Goal: Transaction & Acquisition: Purchase product/service

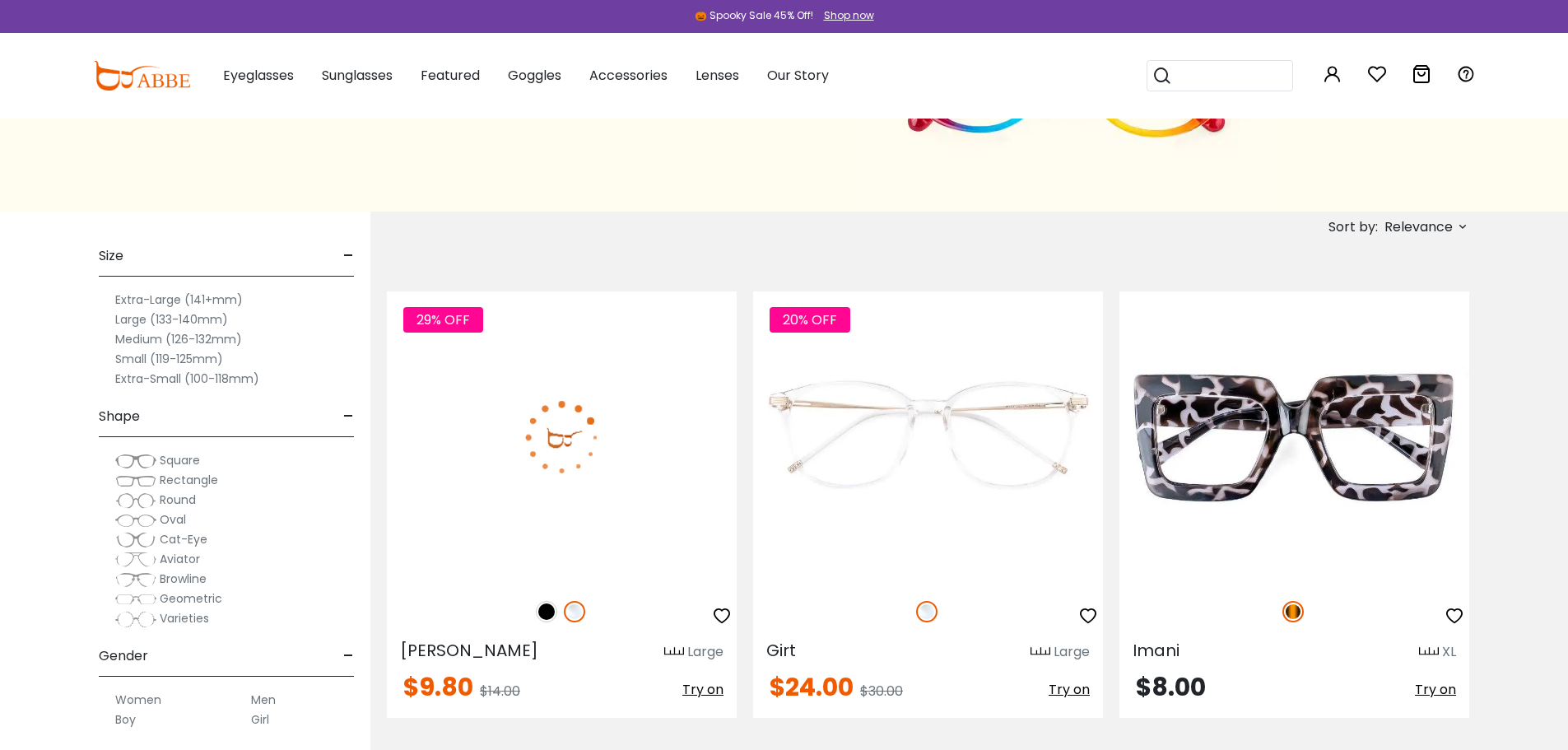
scroll to position [247, 0]
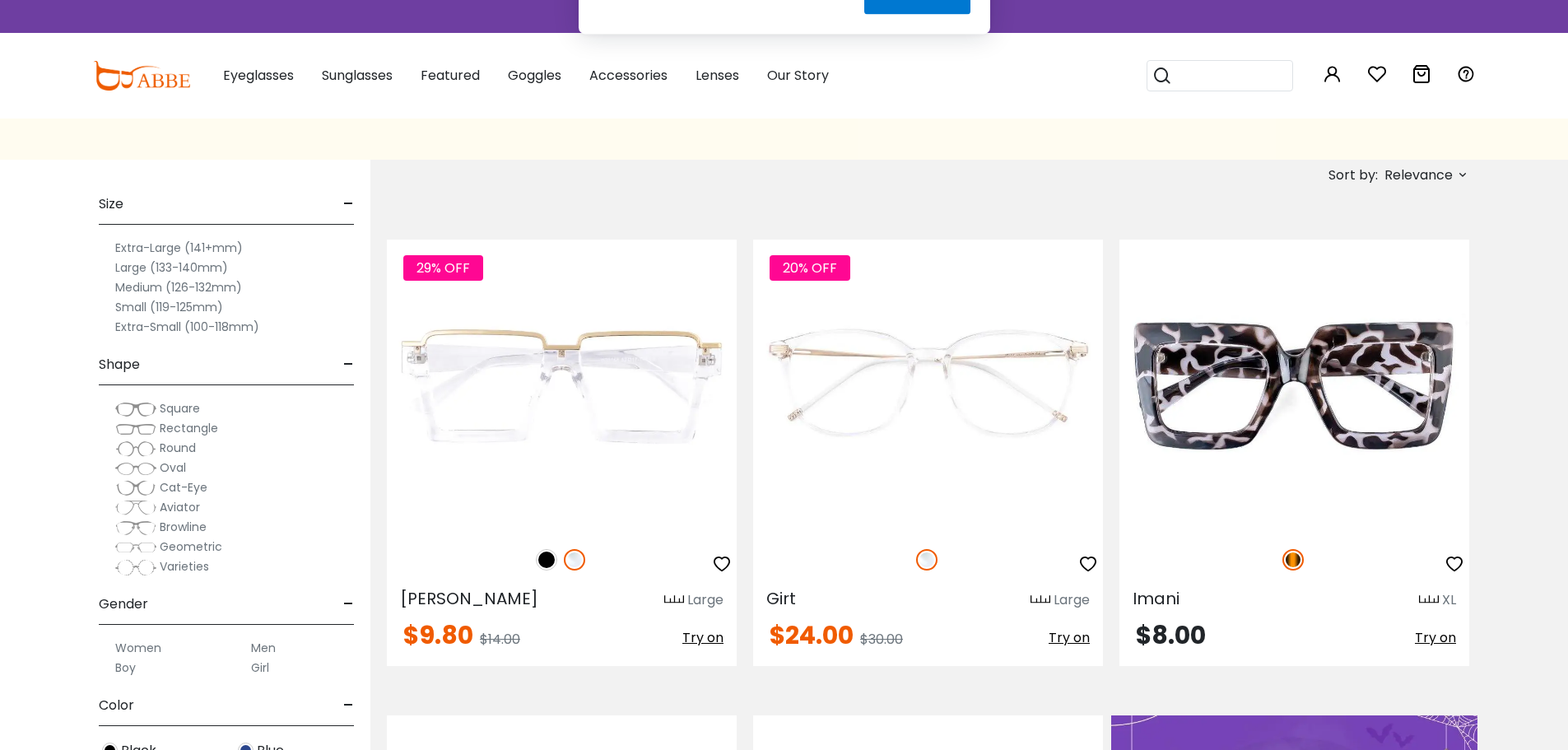
click at [158, 282] on label "Medium (126-132mm)" at bounding box center [178, 287] width 127 height 20
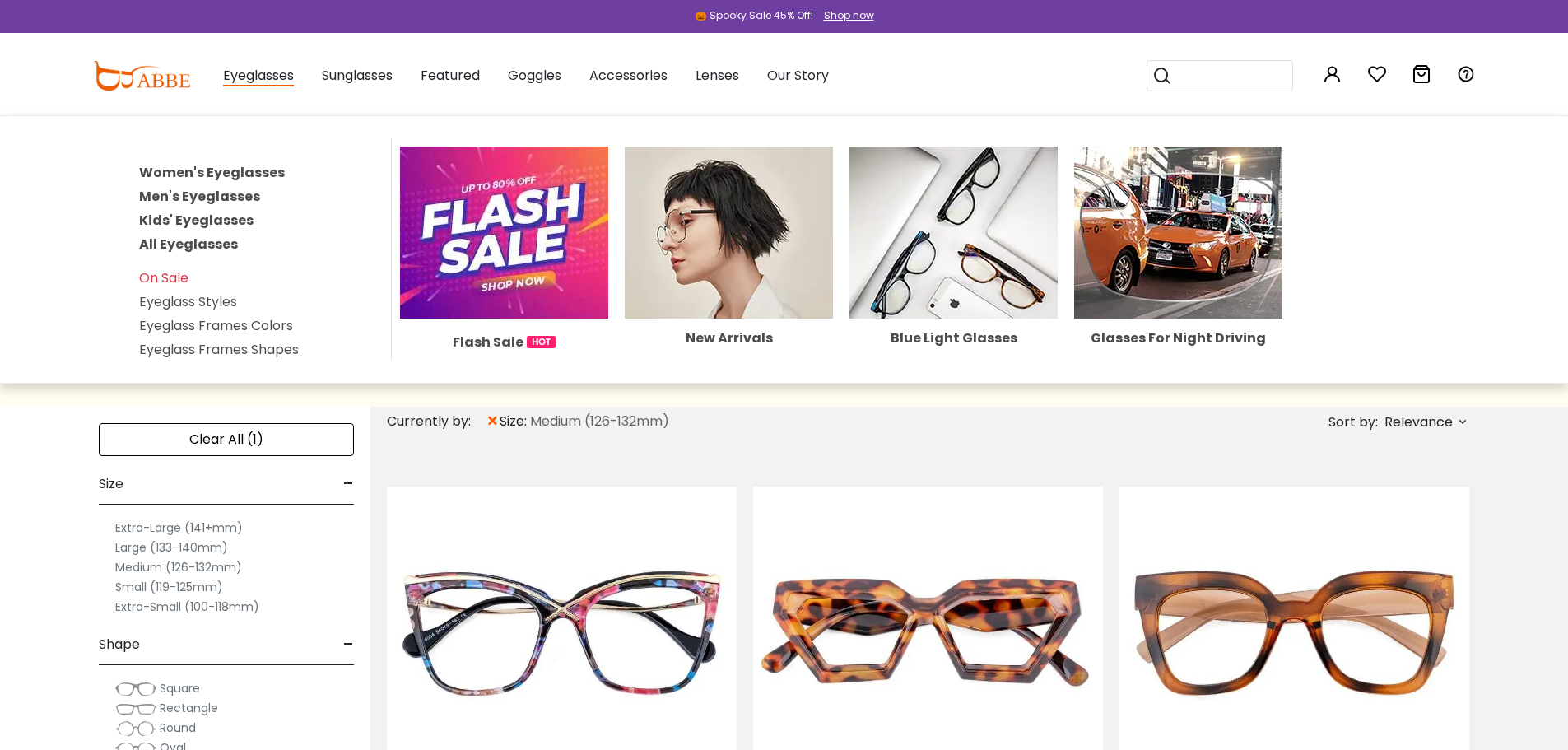
click at [215, 196] on link "Men's Eyeglasses" at bounding box center [199, 197] width 121 height 19
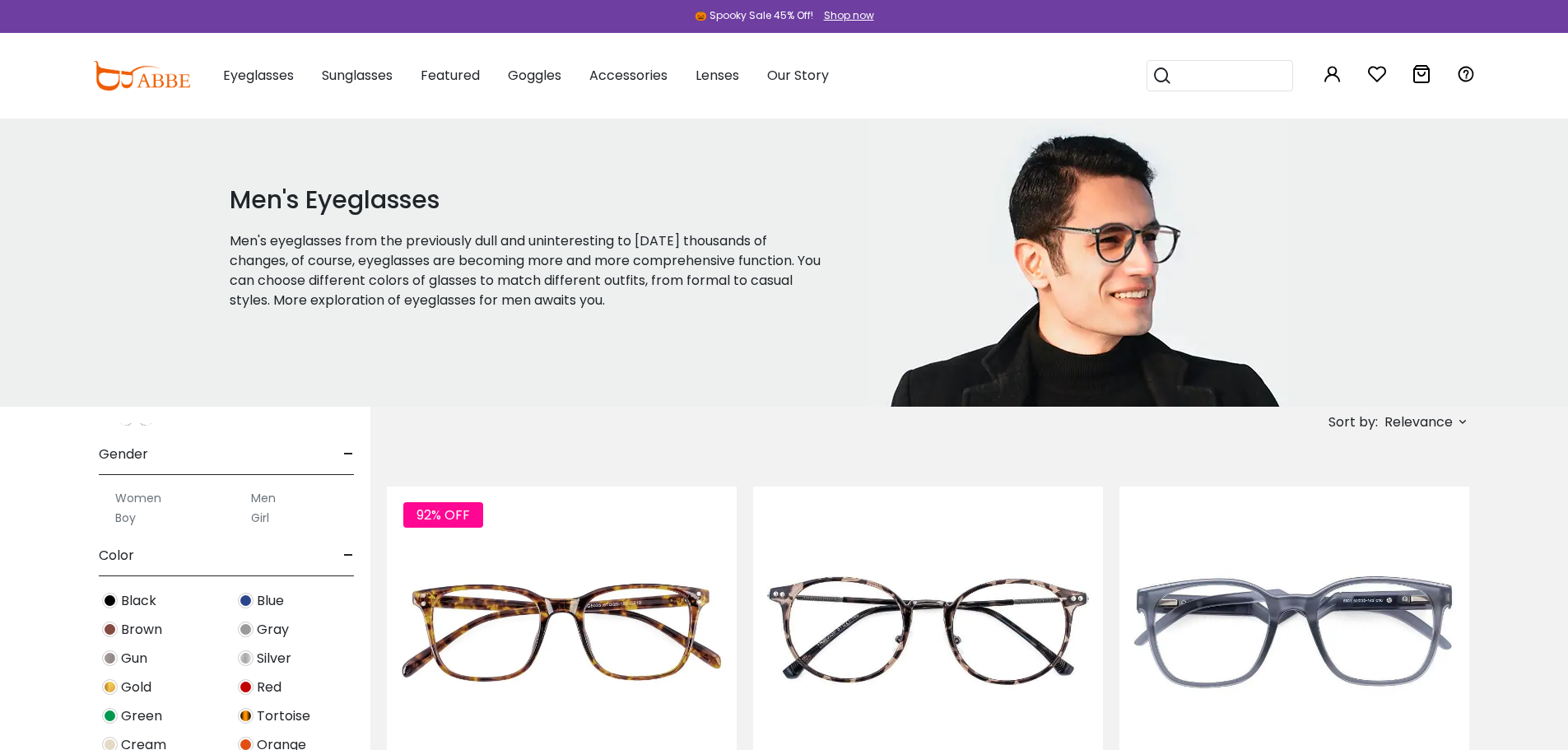
scroll to position [412, 0]
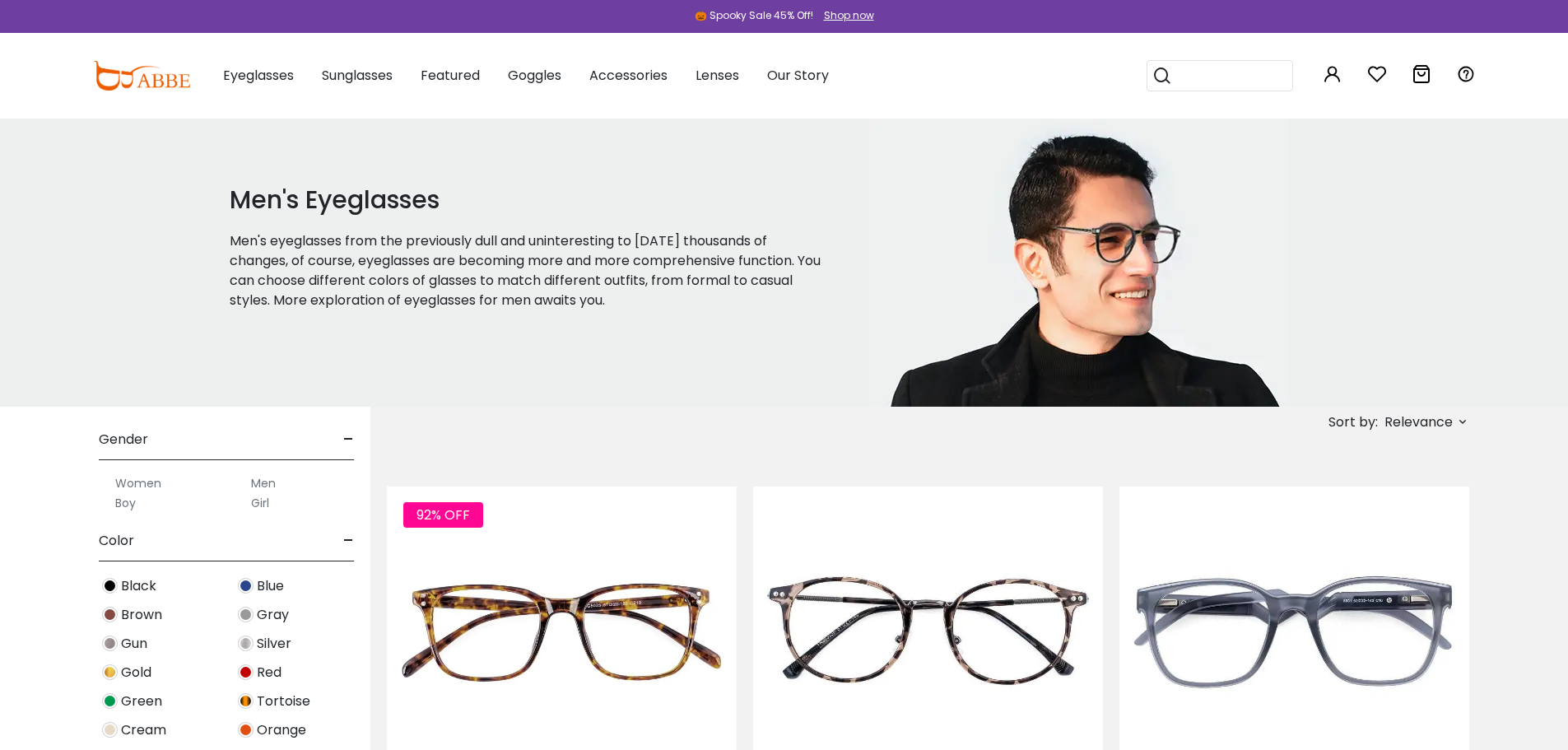
click at [266, 479] on label "Men" at bounding box center [263, 483] width 25 height 20
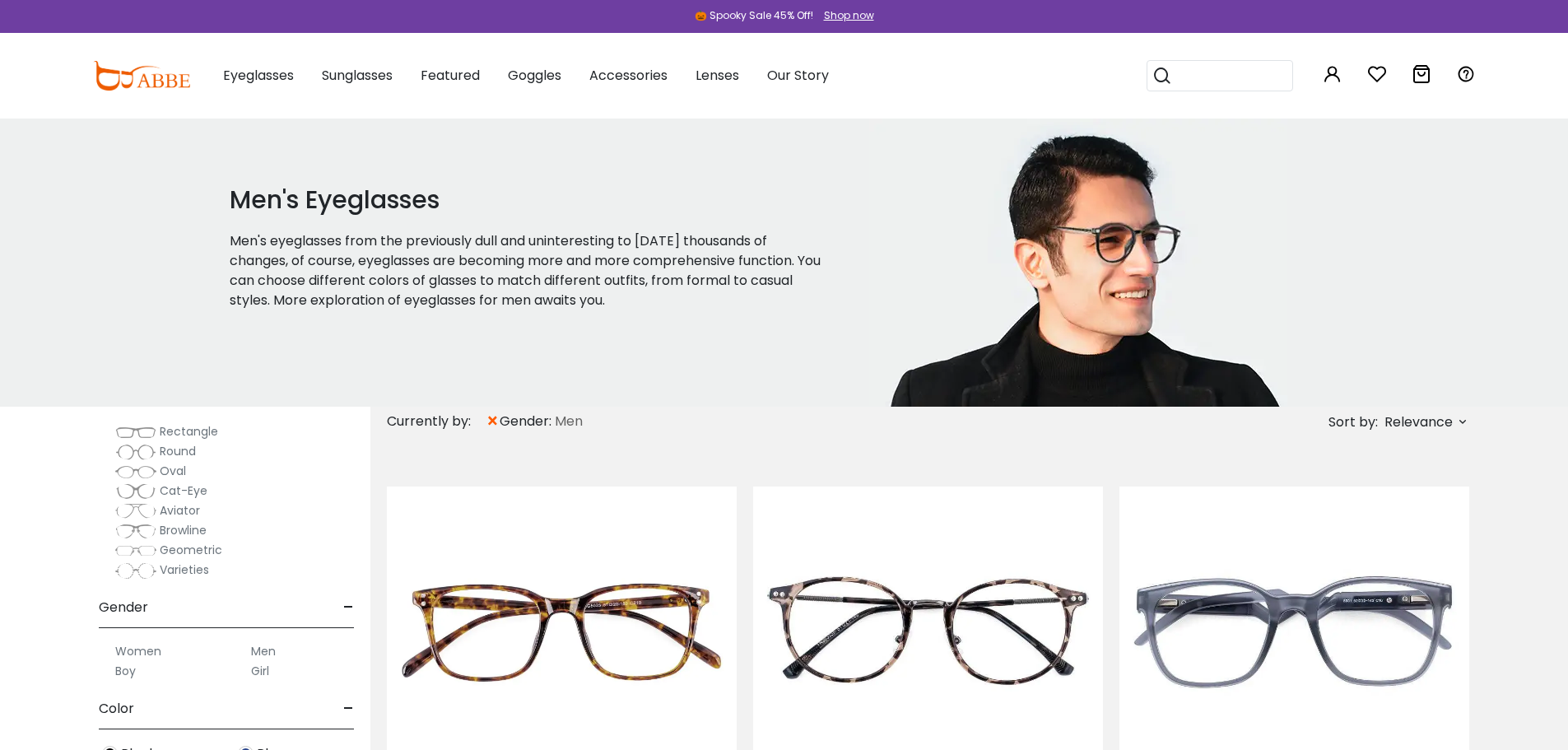
scroll to position [247, 0]
click at [174, 541] on span "Aviator" at bounding box center [179, 540] width 40 height 16
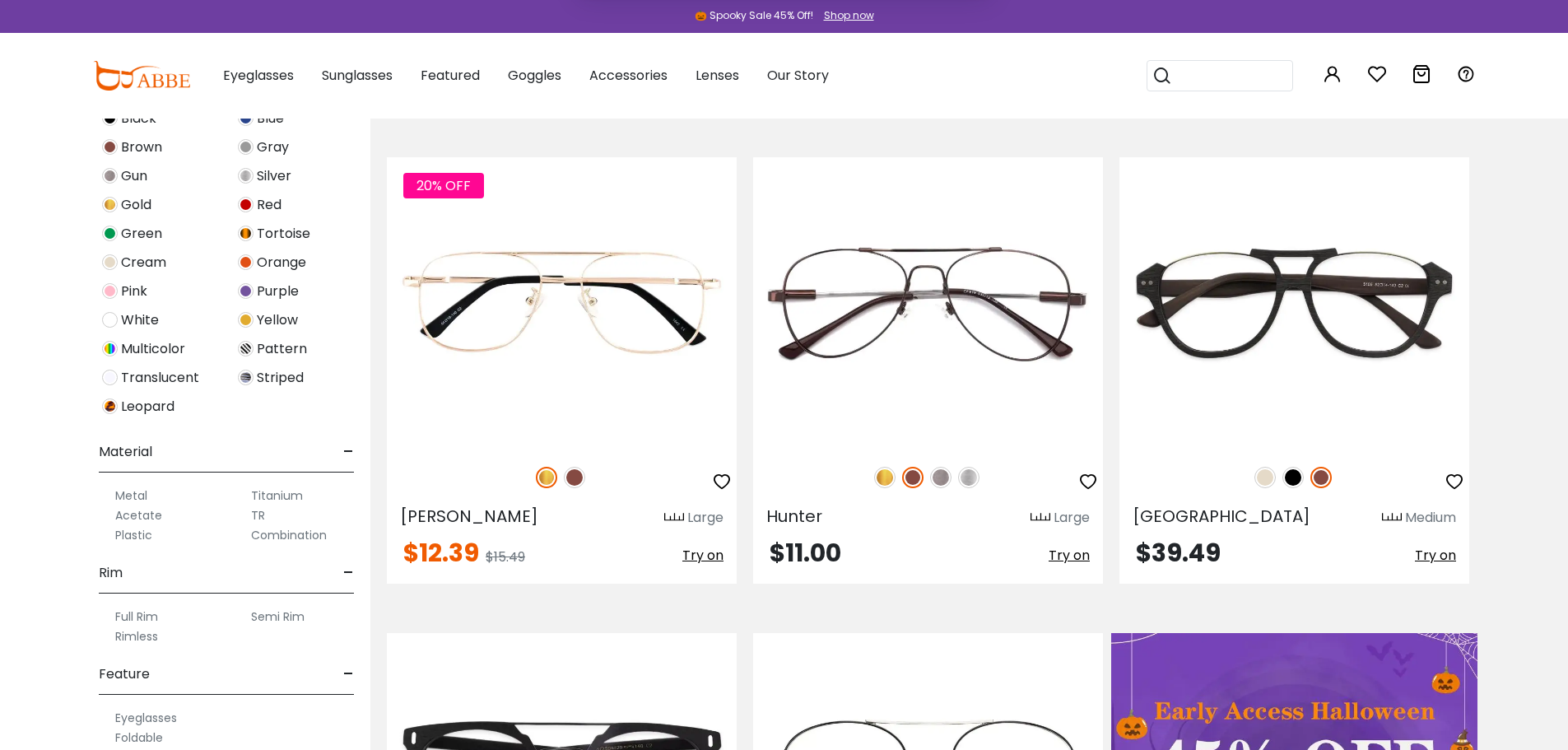
scroll to position [577, 0]
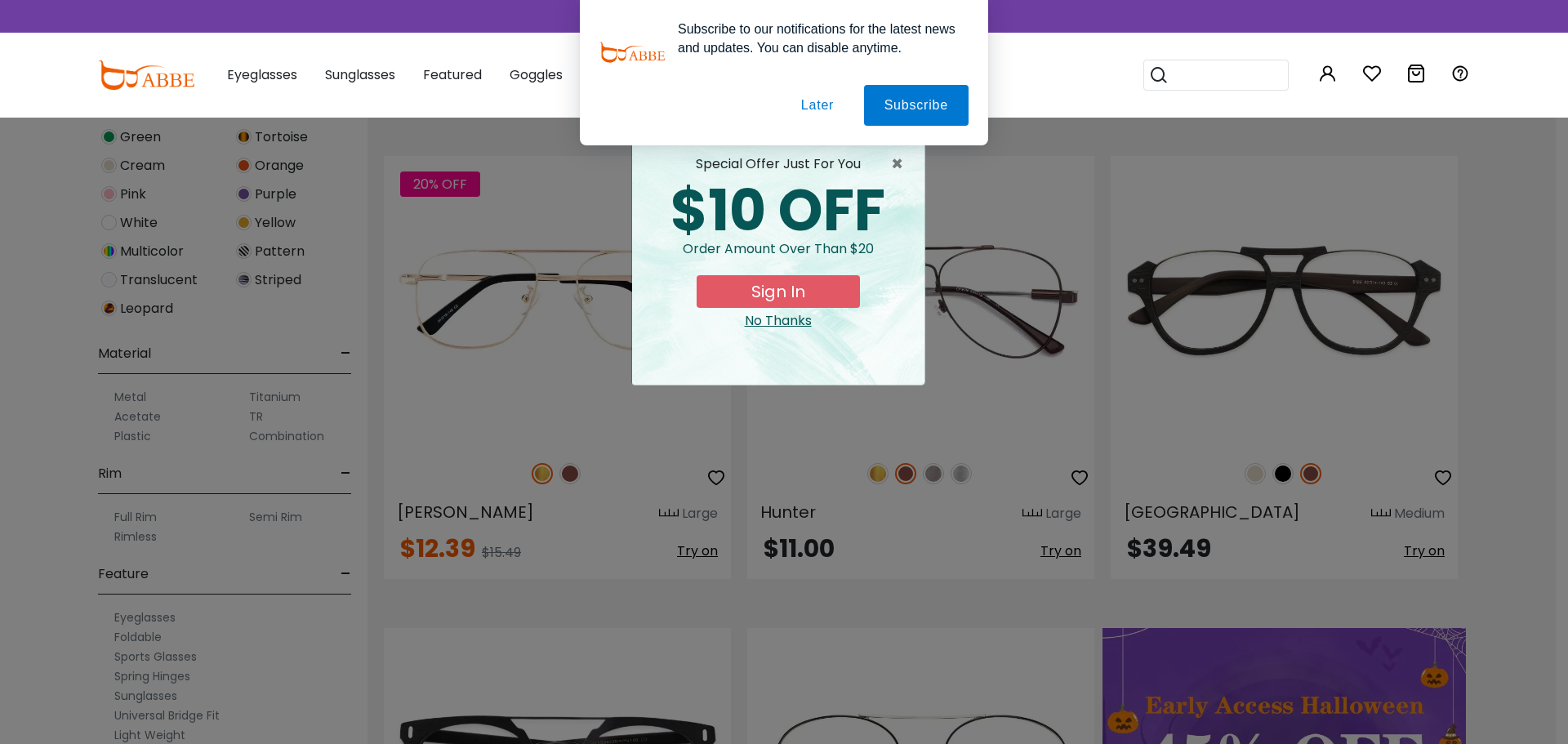
click at [811, 107] on button "Later" at bounding box center [817, 106] width 73 height 41
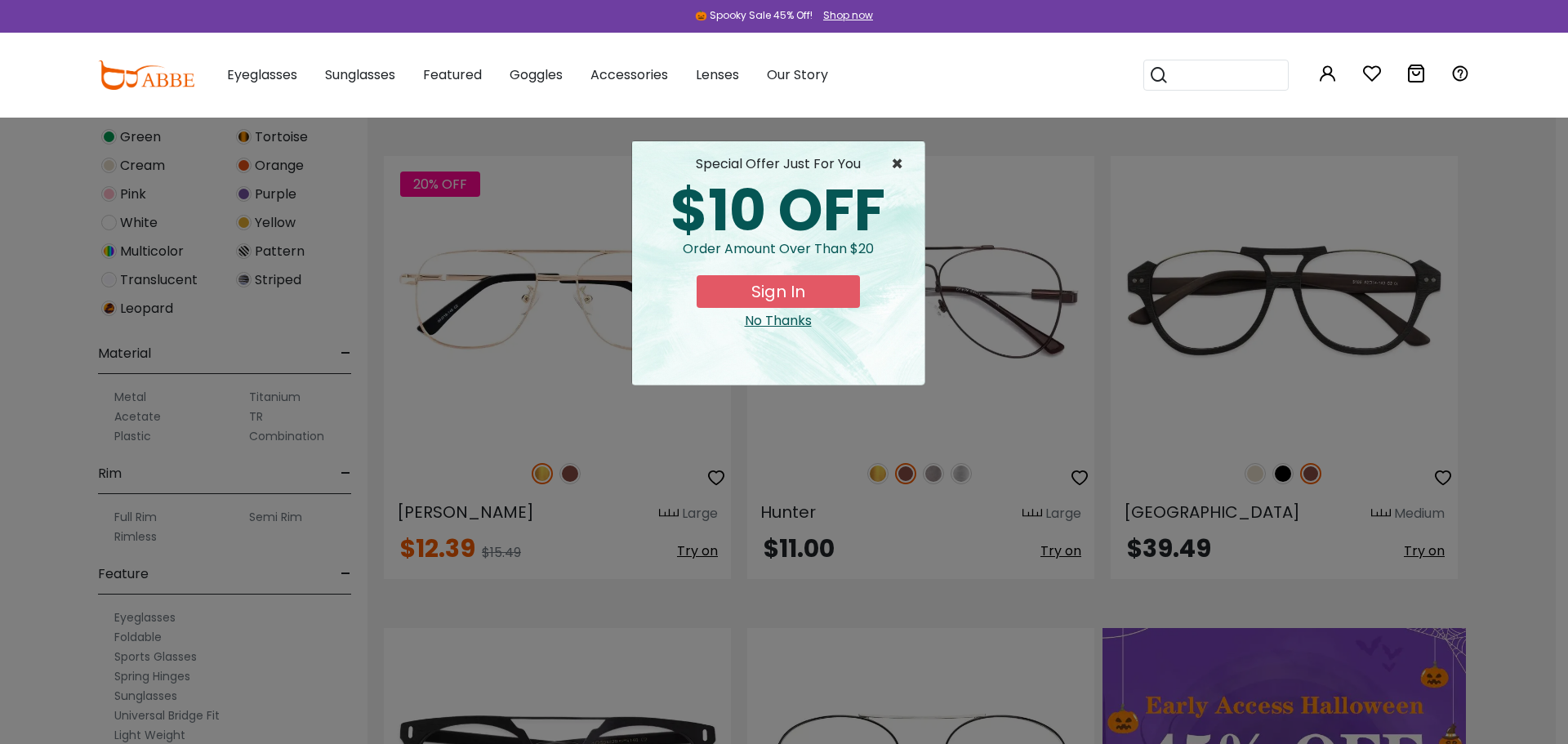
click at [897, 158] on span "×" at bounding box center [901, 163] width 20 height 20
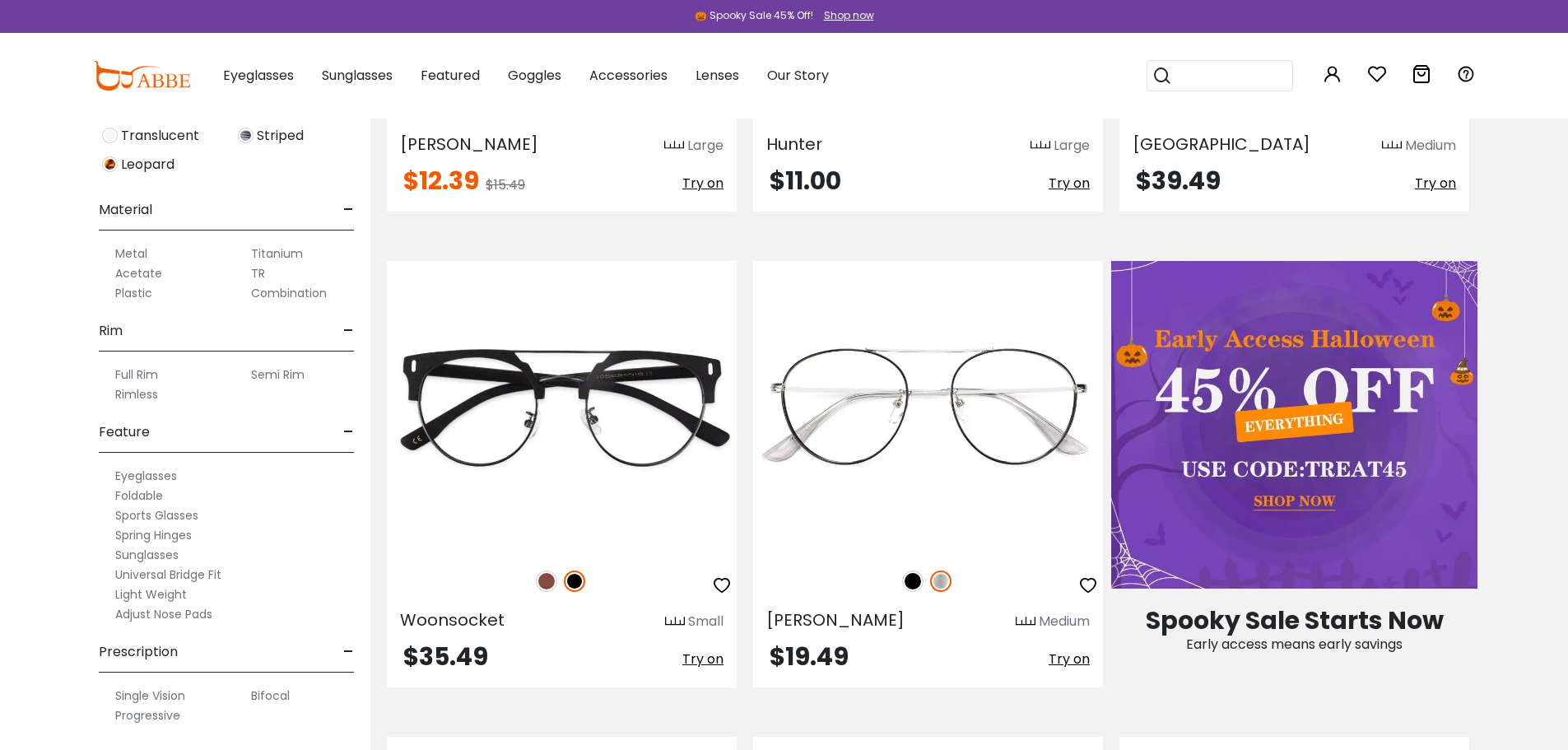
scroll to position [741, 0]
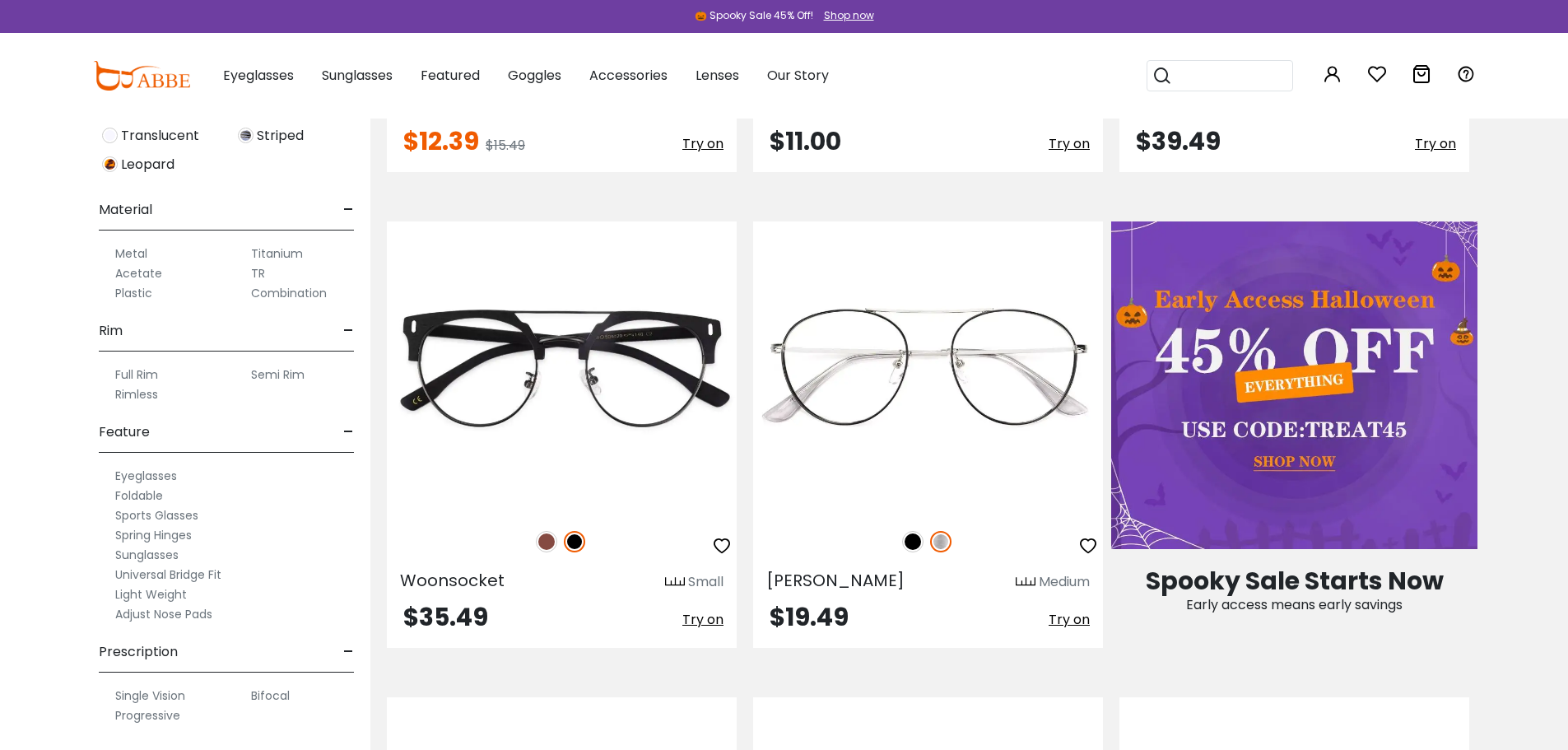
click at [158, 697] on label "Single Vision" at bounding box center [150, 695] width 70 height 20
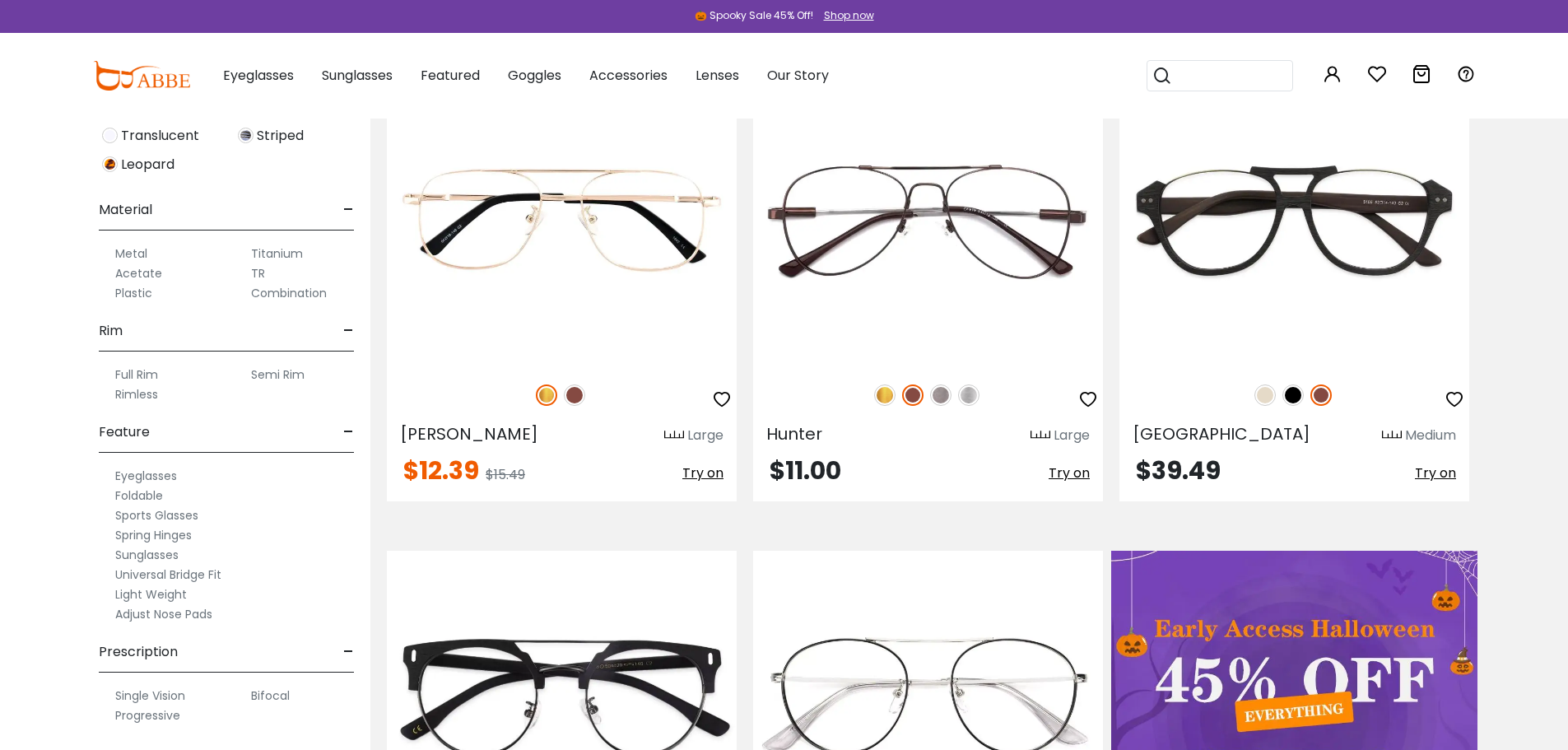
scroll to position [906, 0]
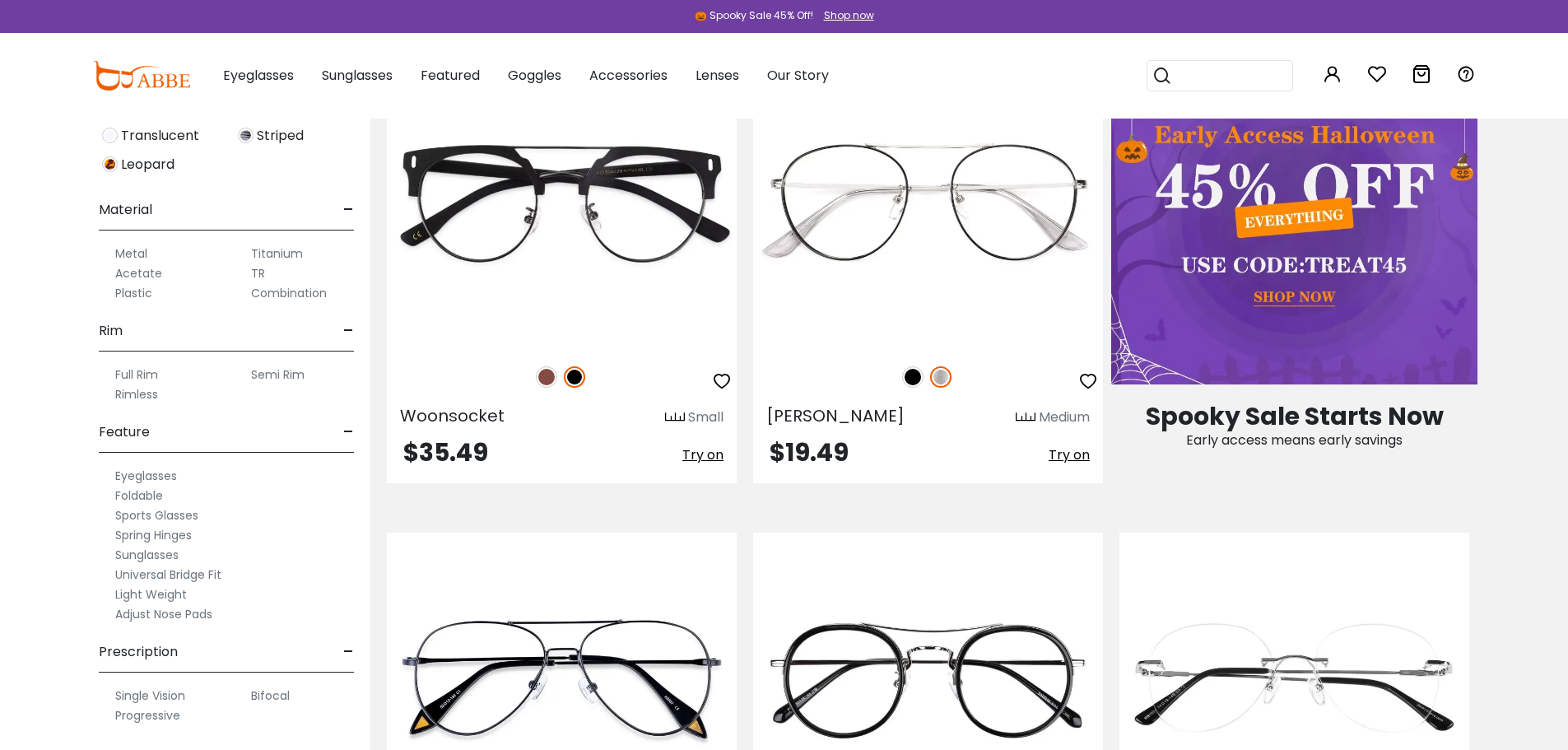
click at [150, 693] on label "Single Vision" at bounding box center [150, 695] width 70 height 20
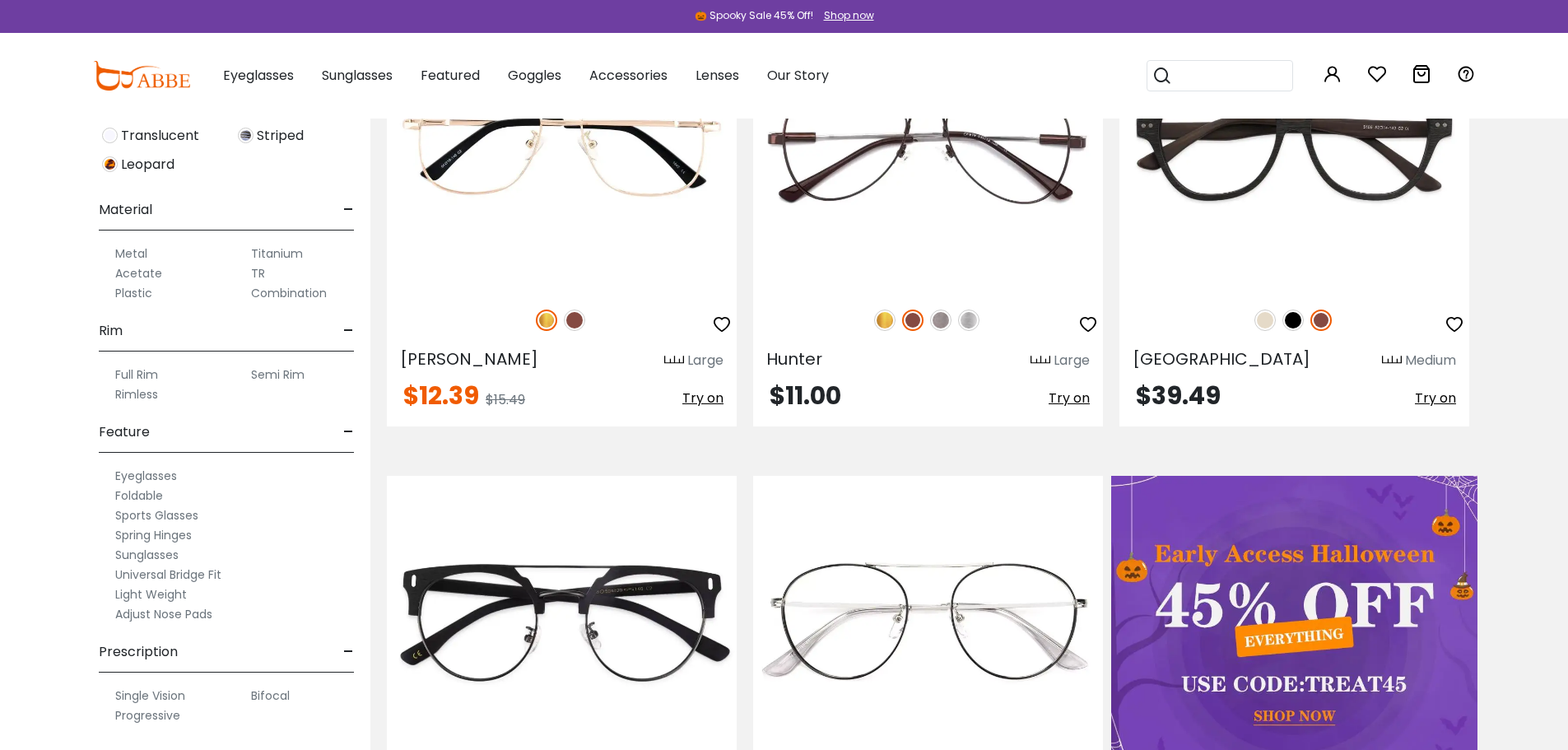
scroll to position [494, 0]
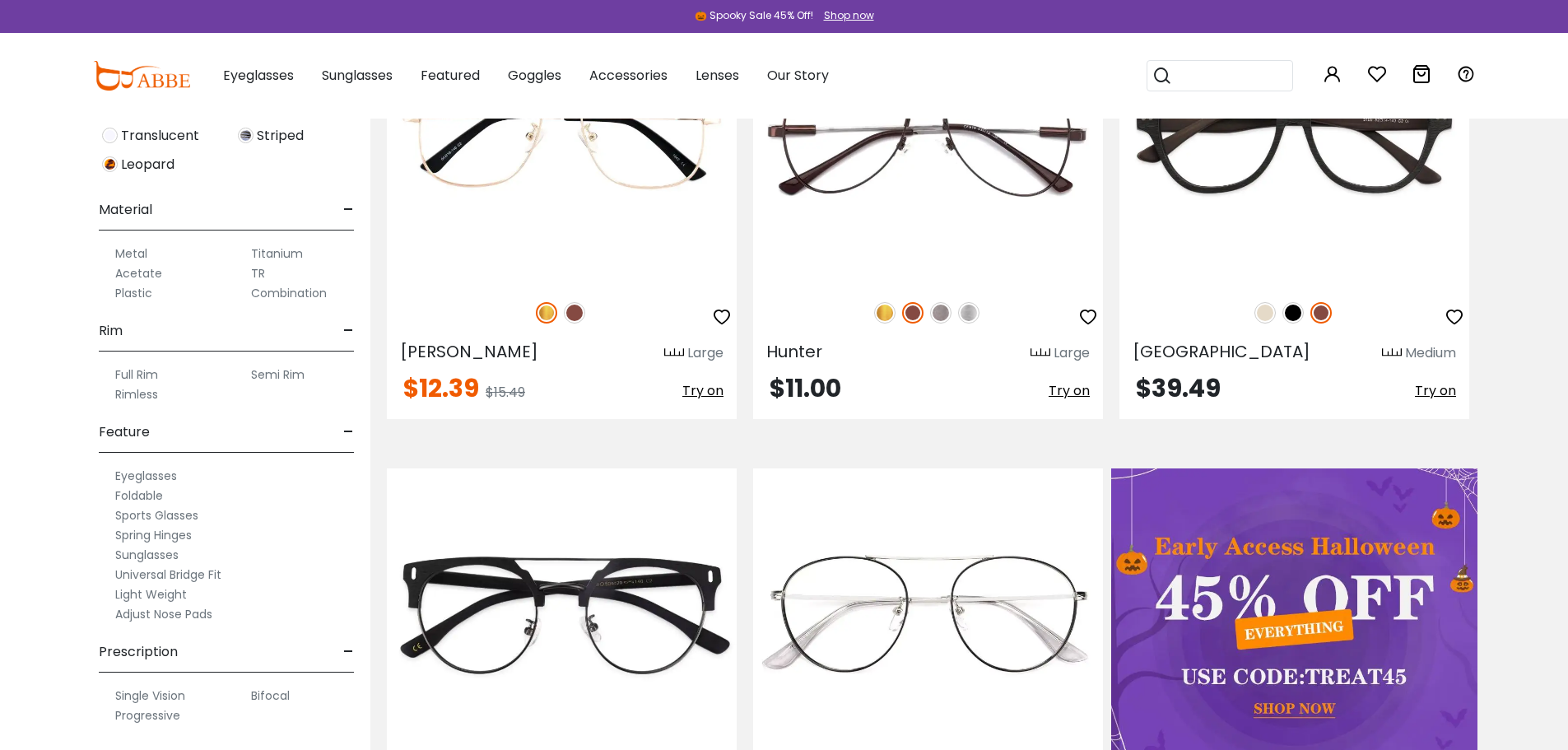
click at [144, 693] on label "Single Vision" at bounding box center [150, 695] width 70 height 20
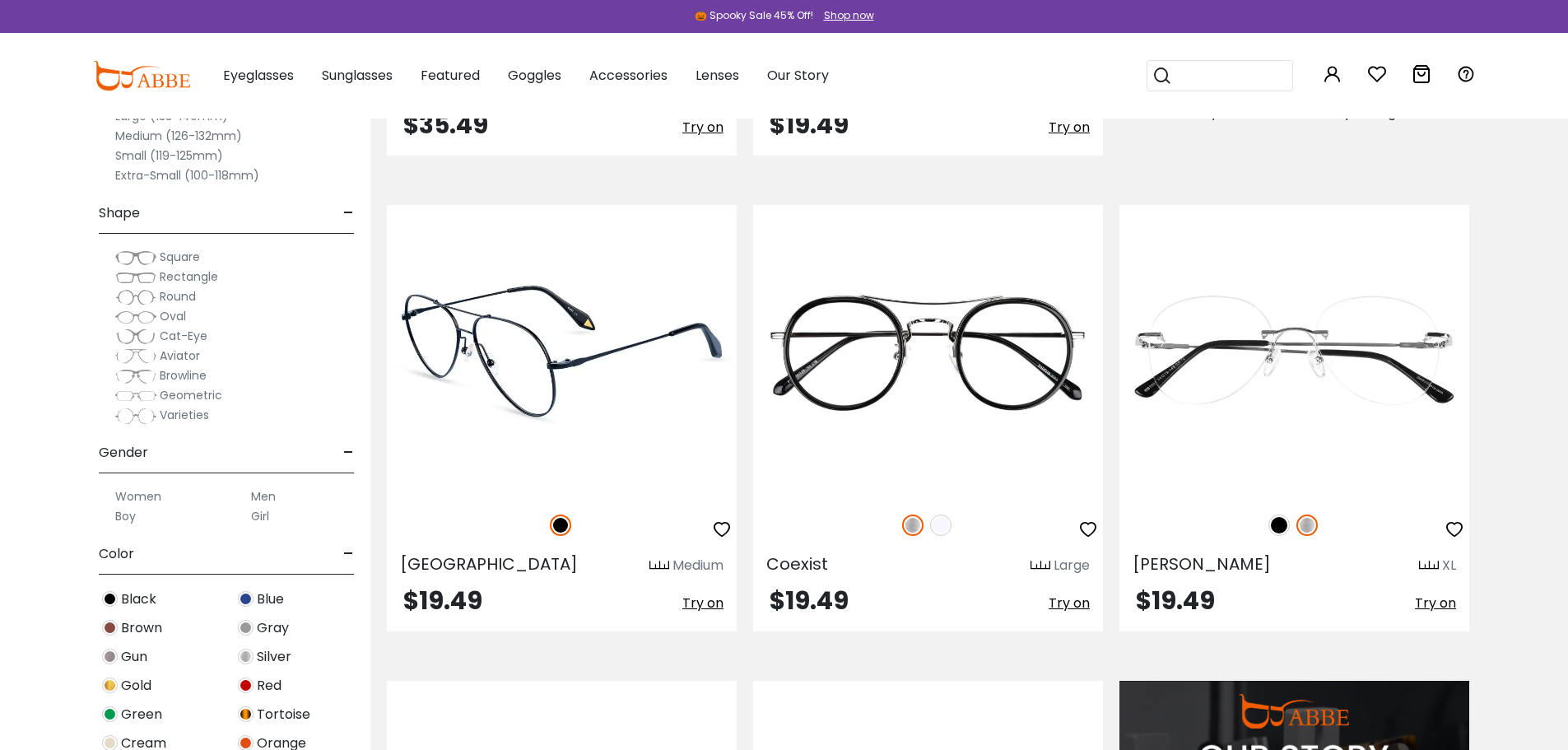
scroll to position [1236, 0]
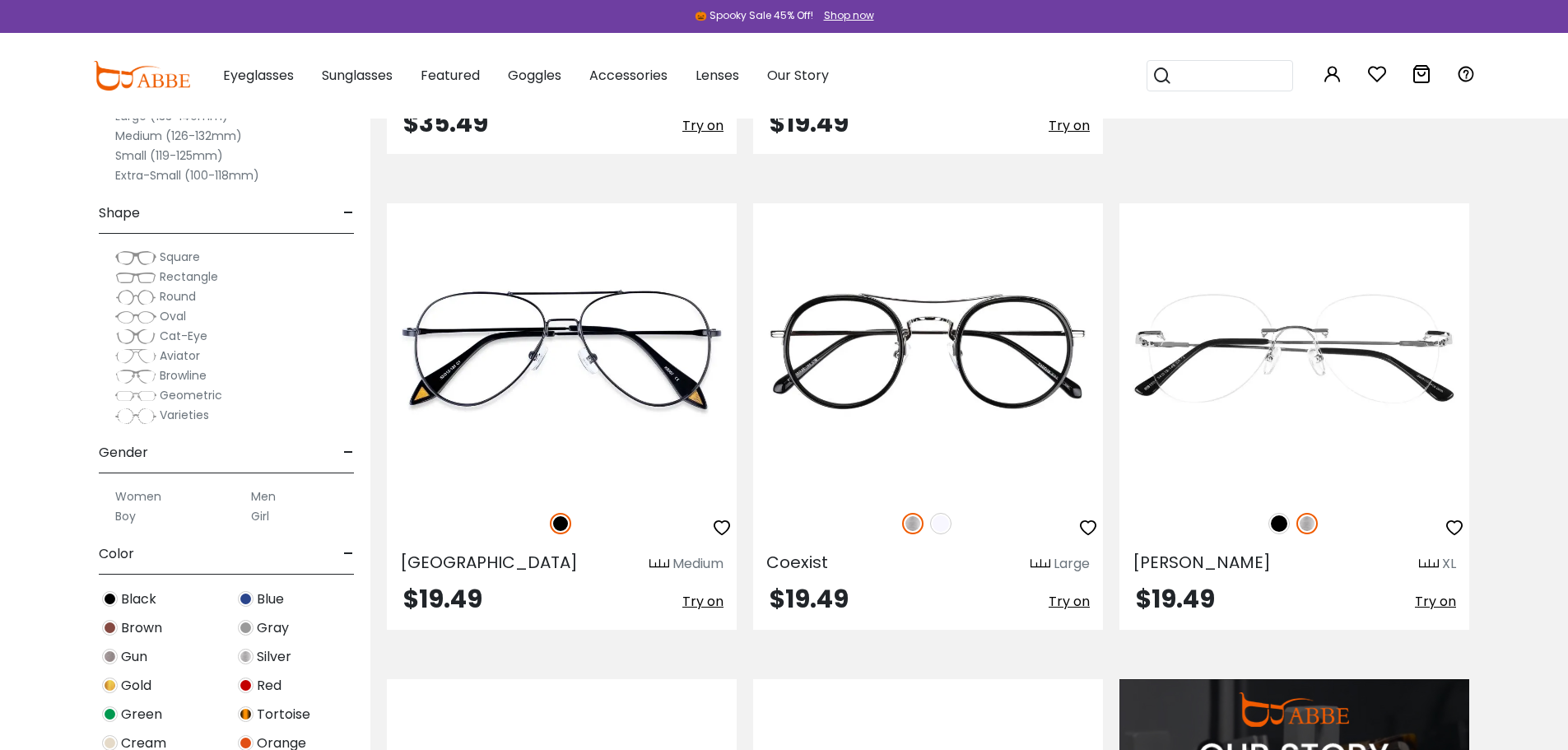
click at [244, 623] on img at bounding box center [245, 628] width 15 height 15
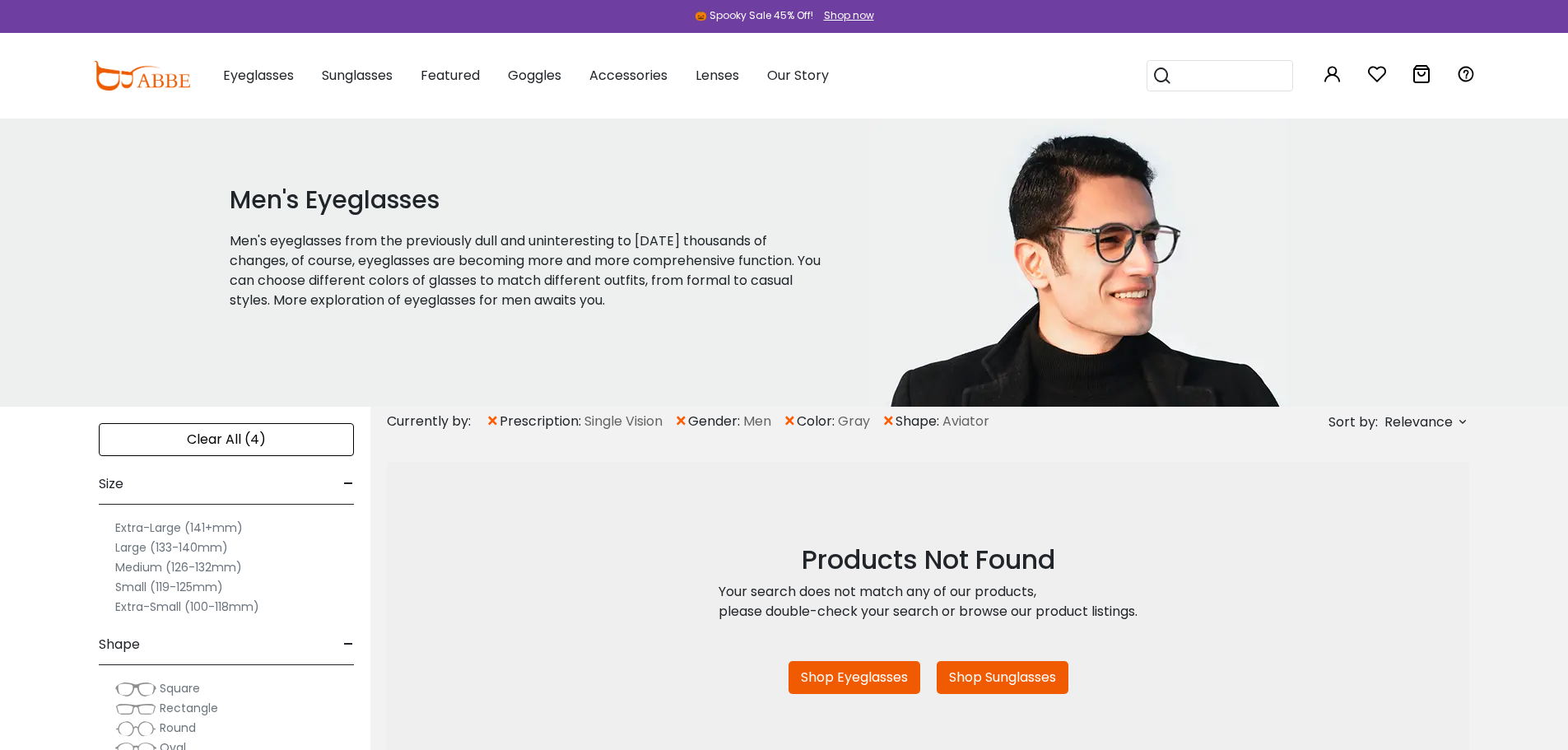
click at [793, 419] on span "×" at bounding box center [790, 421] width 14 height 30
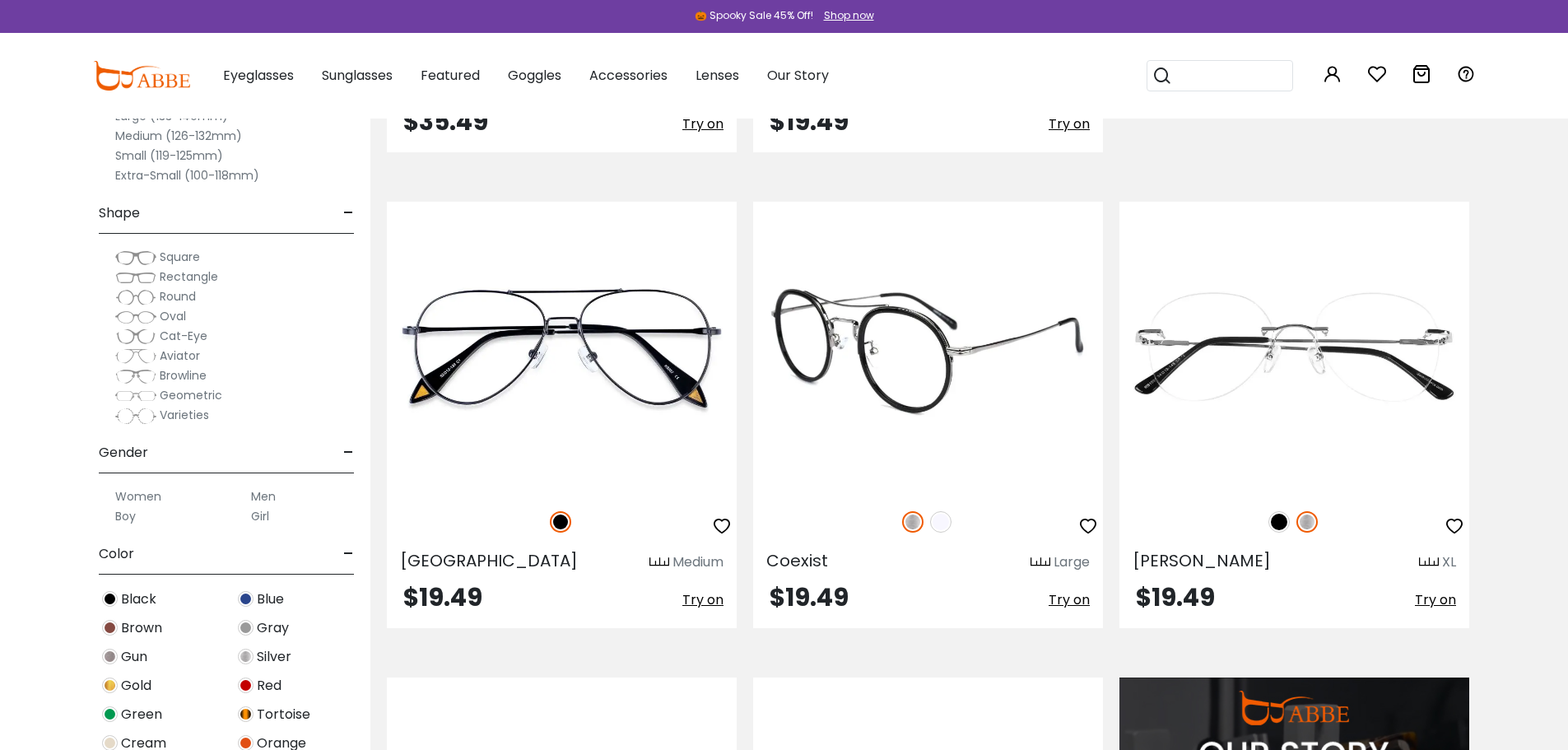
scroll to position [1153, 0]
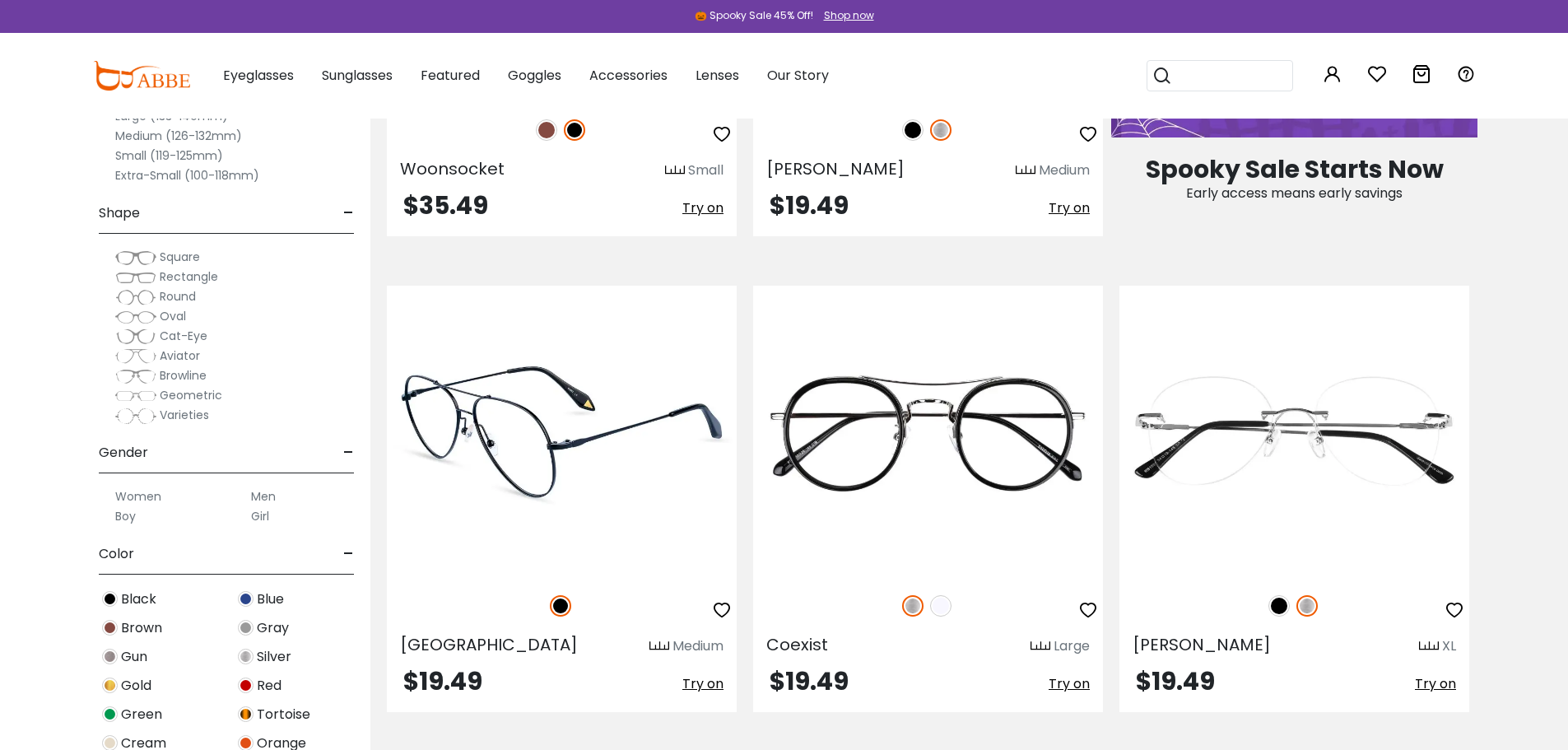
click at [537, 503] on img at bounding box center [562, 432] width 350 height 292
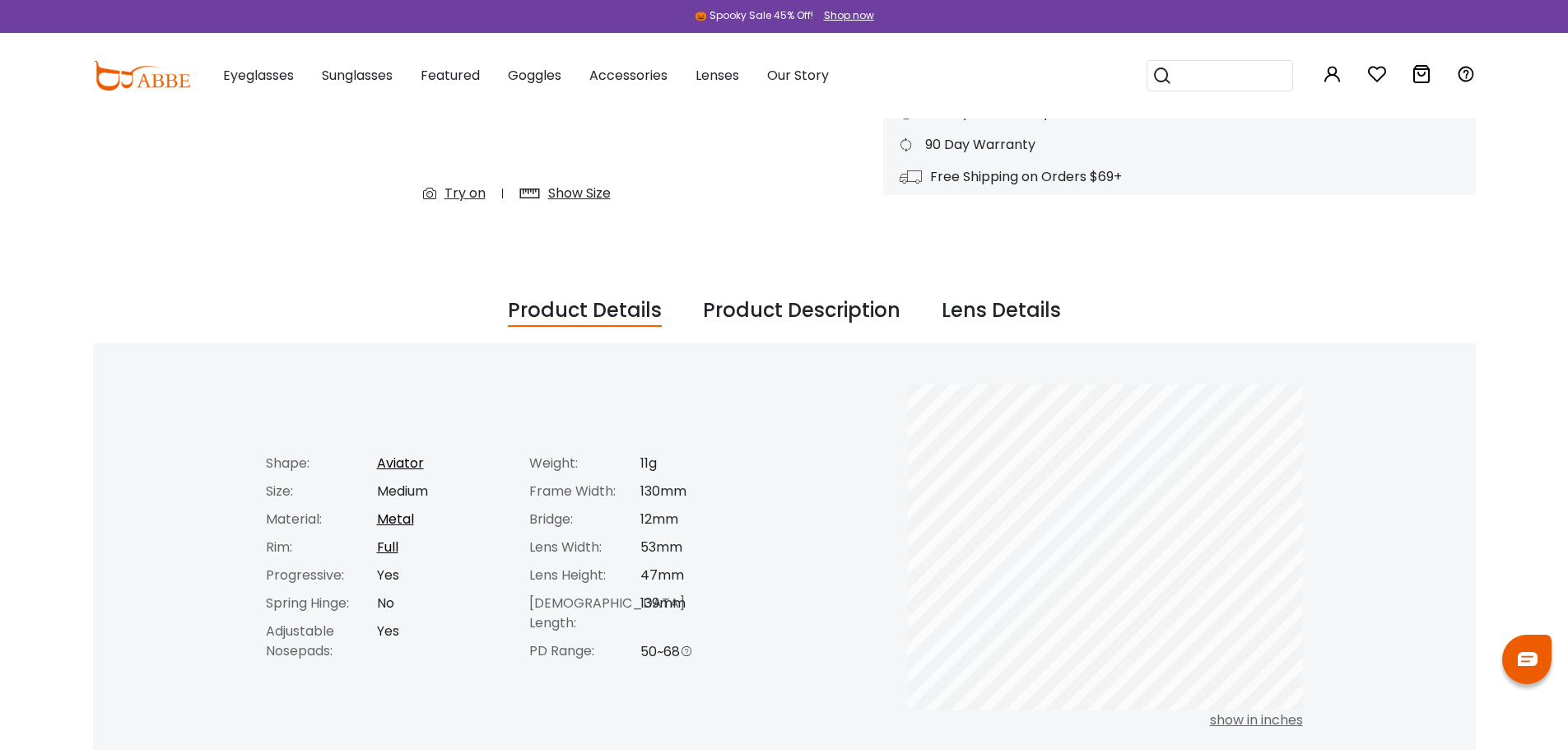
scroll to position [494, 0]
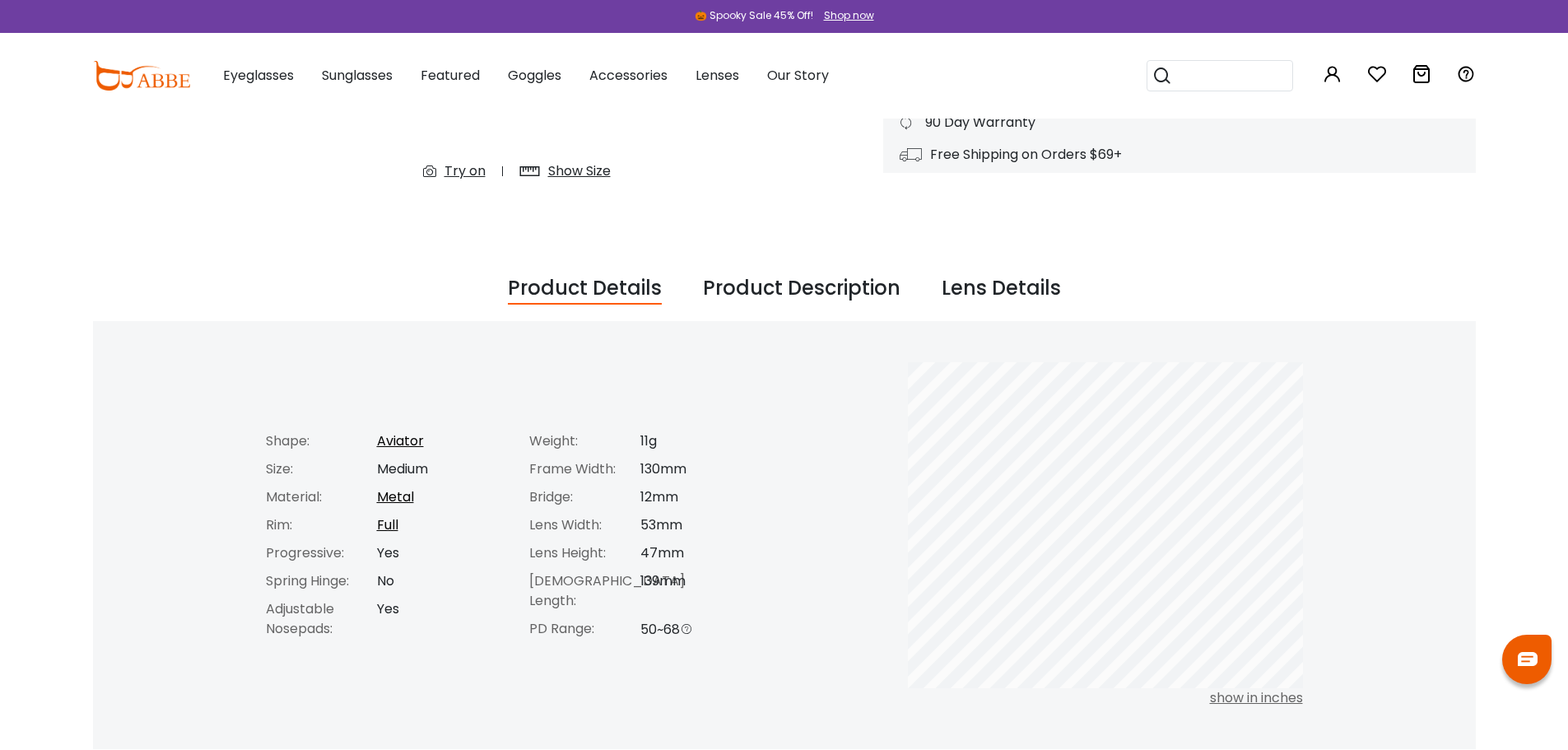
click at [1011, 291] on div "Lens Details" at bounding box center [1001, 289] width 119 height 31
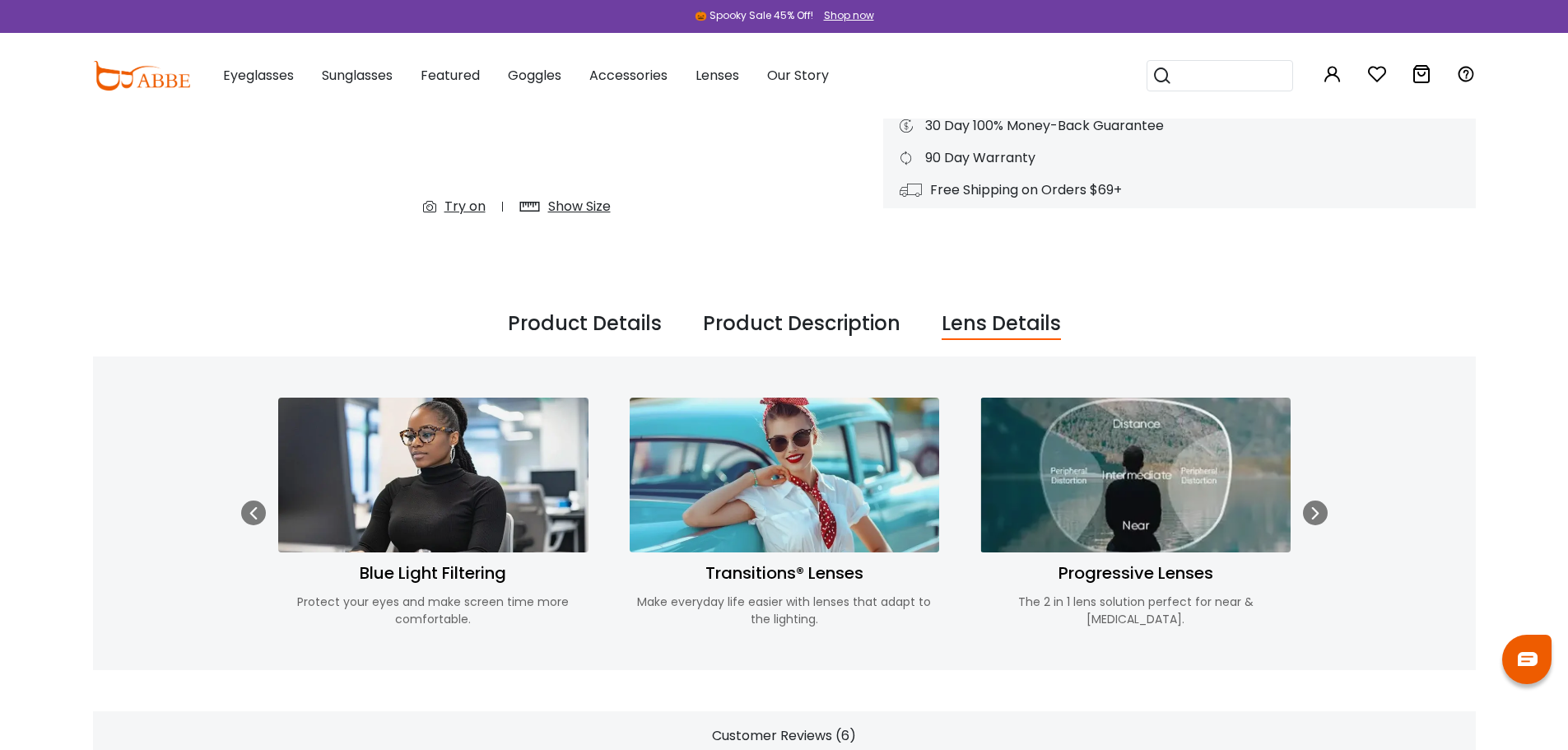
scroll to position [412, 0]
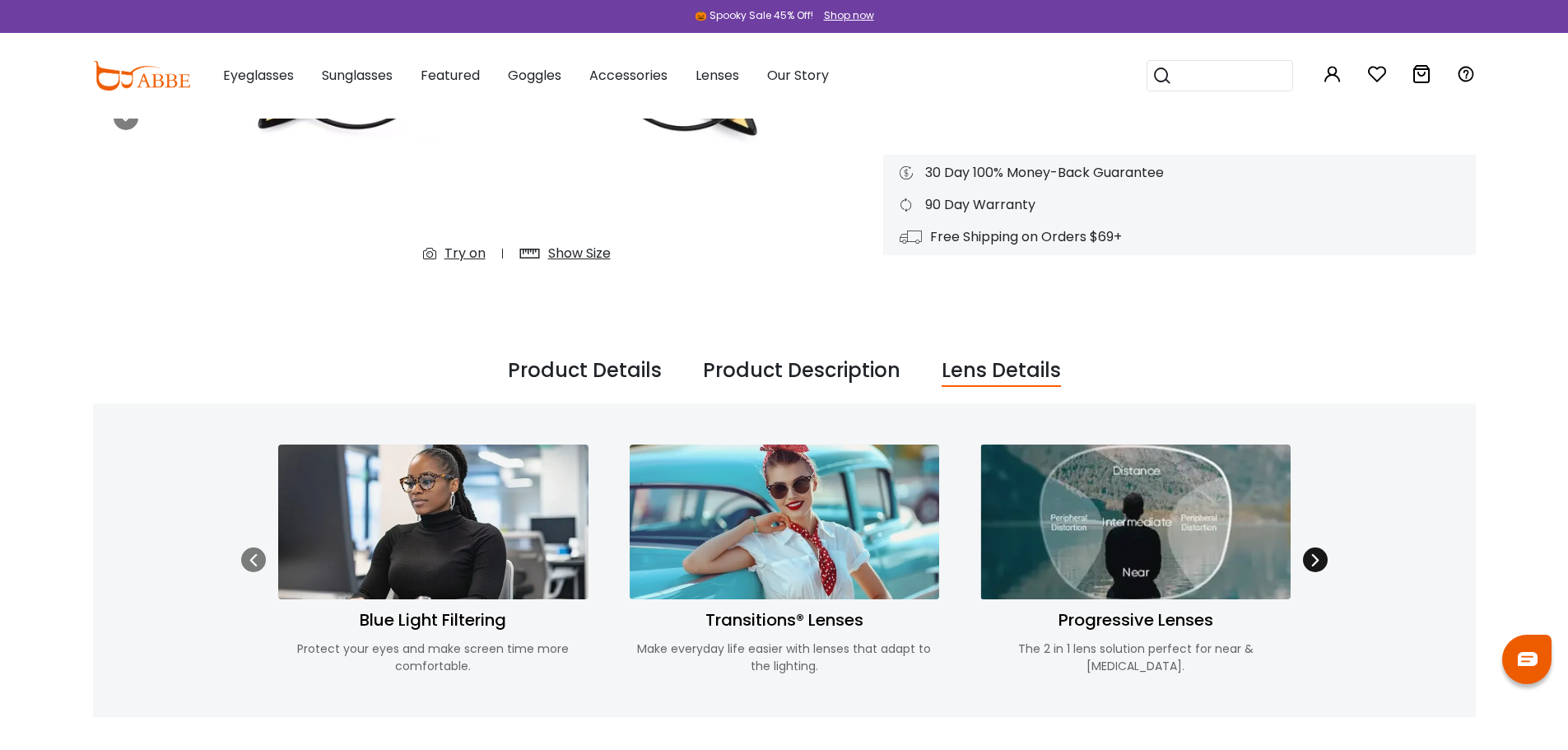
click at [1322, 557] on div at bounding box center [1315, 559] width 25 height 25
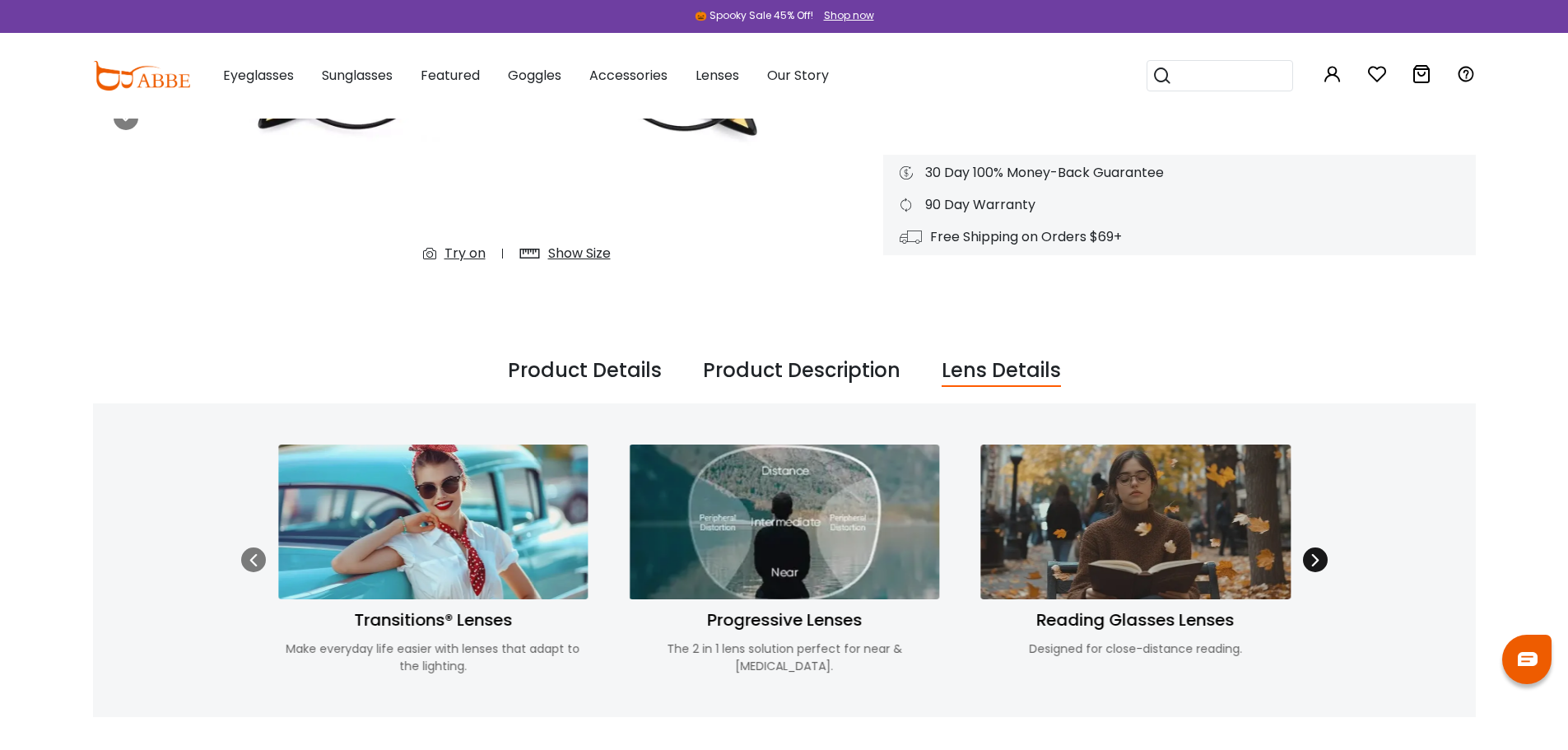
click at [1321, 558] on icon at bounding box center [1315, 559] width 13 height 13
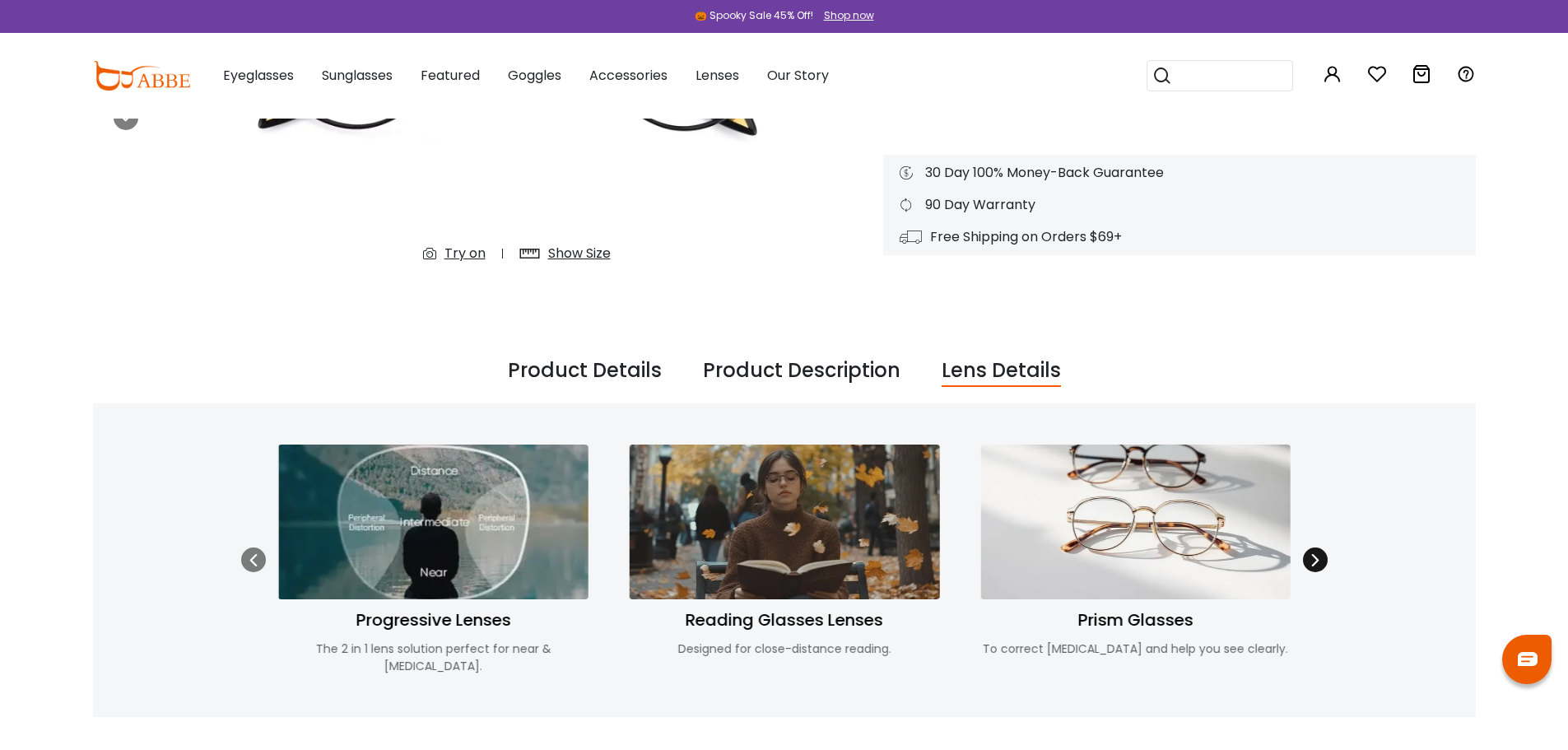
click at [1321, 558] on icon at bounding box center [1315, 559] width 13 height 13
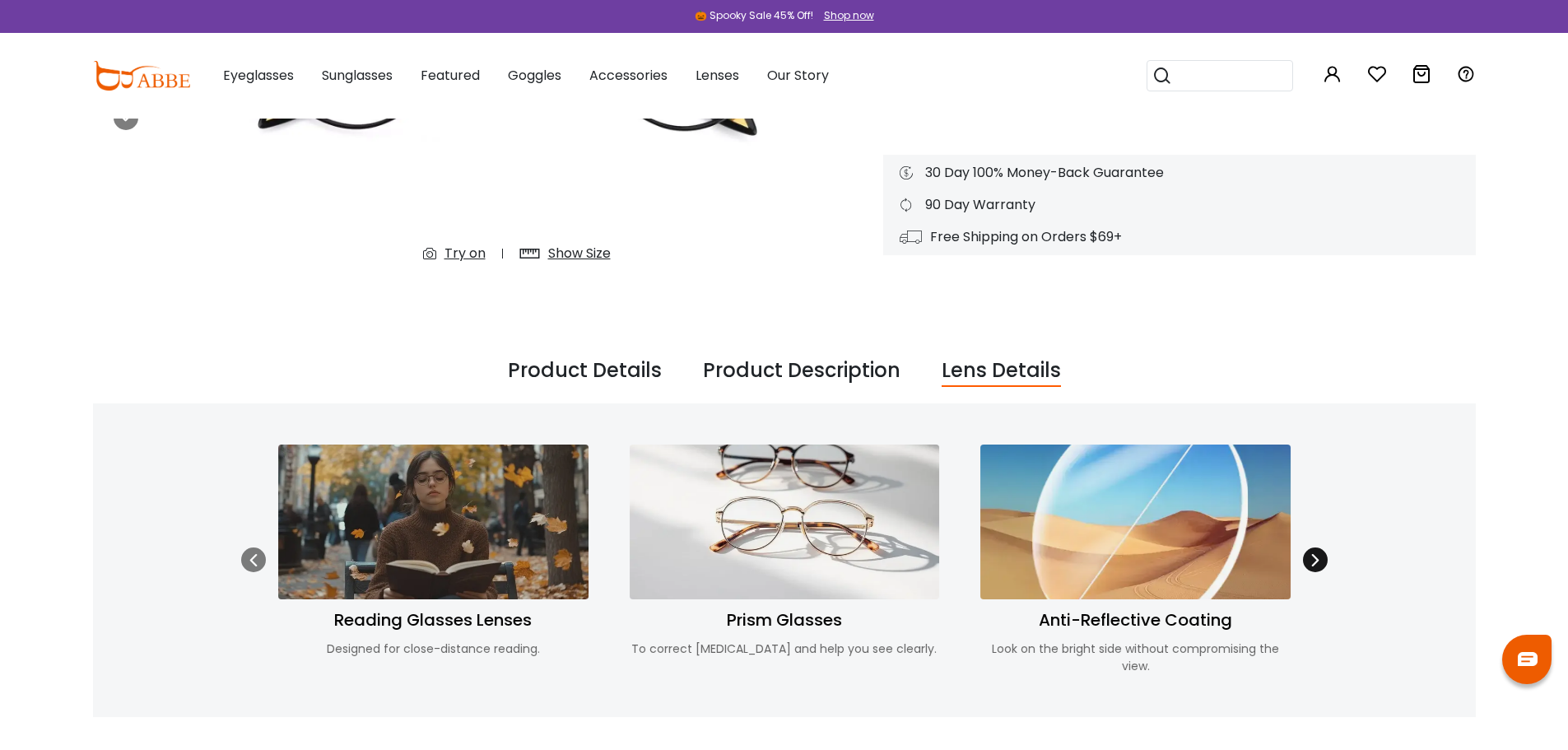
click at [1321, 558] on icon at bounding box center [1315, 559] width 13 height 13
click at [1314, 558] on icon at bounding box center [1315, 559] width 13 height 13
click at [252, 553] on icon at bounding box center [253, 559] width 13 height 13
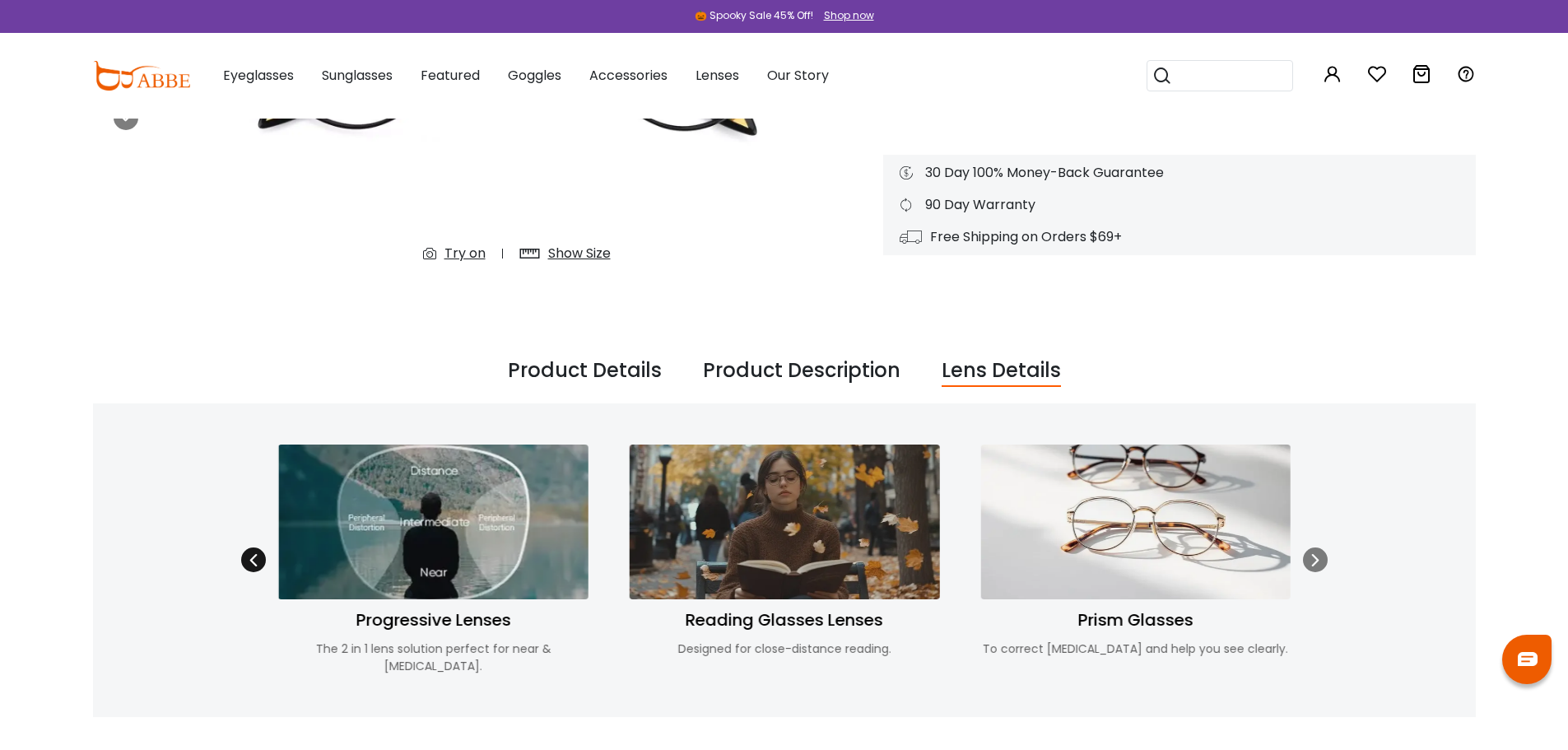
click at [252, 553] on icon at bounding box center [253, 559] width 13 height 13
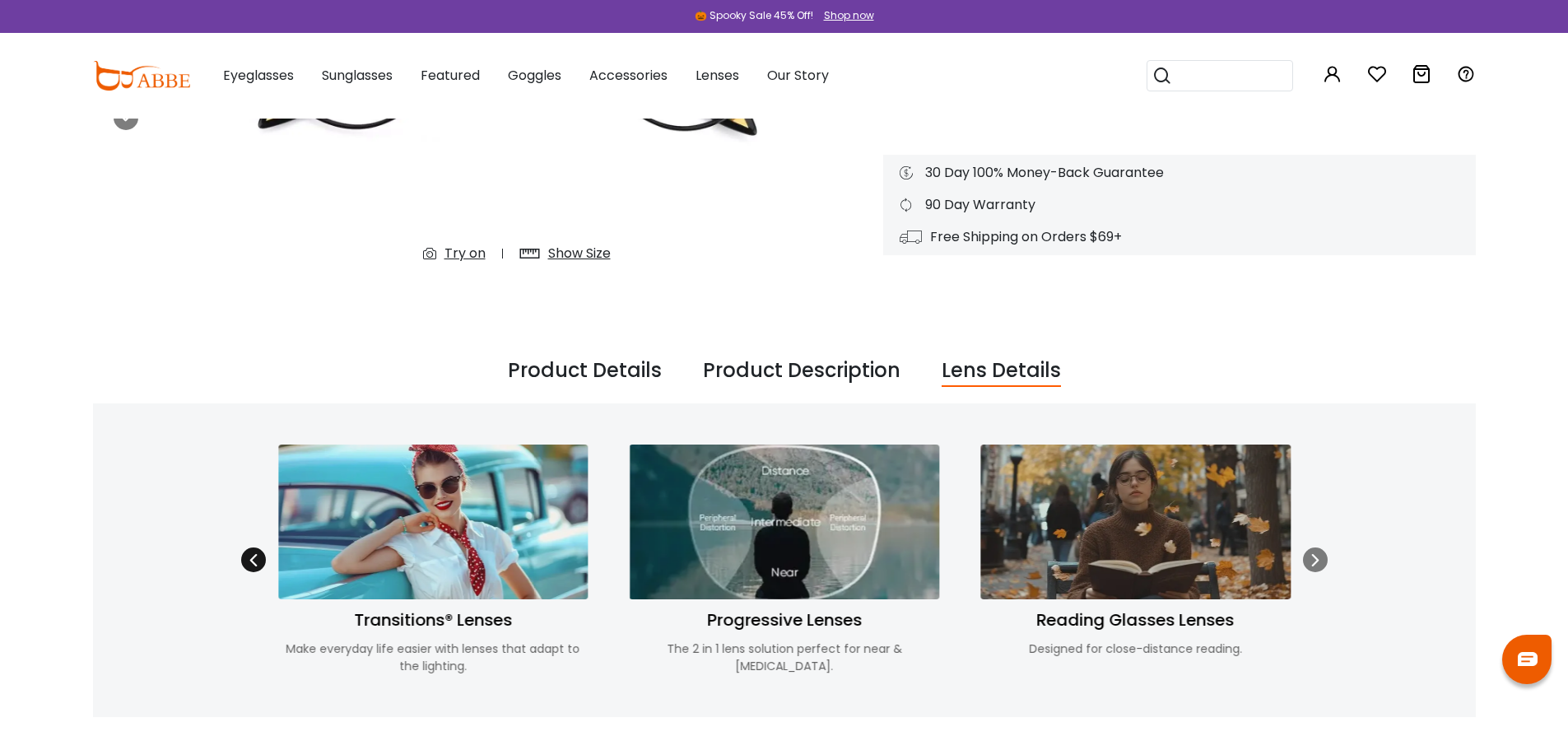
click at [252, 553] on icon at bounding box center [253, 559] width 13 height 13
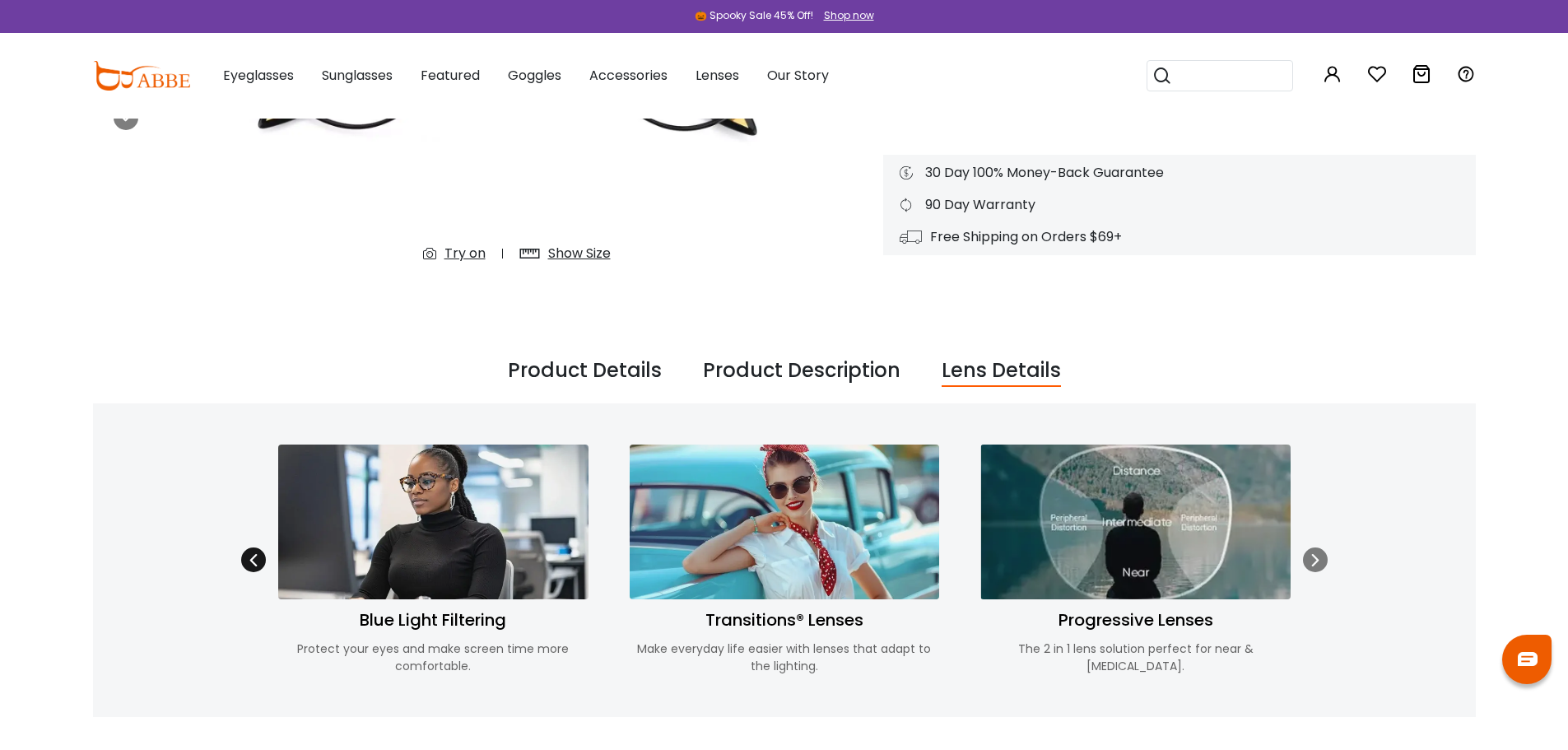
click at [252, 553] on icon at bounding box center [253, 559] width 13 height 13
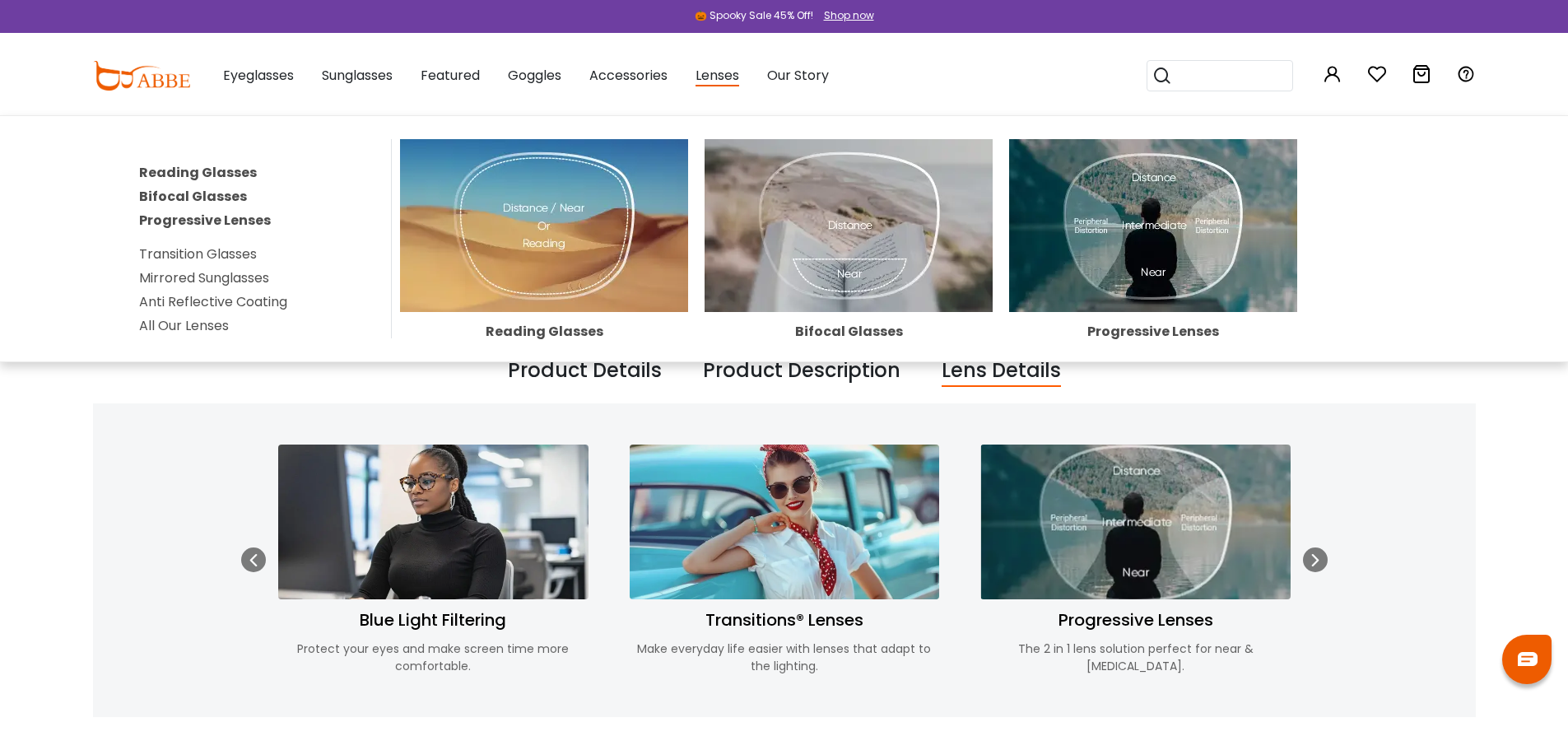
click at [725, 76] on span "Lenses" at bounding box center [717, 76] width 44 height 21
click at [173, 323] on link "All Our Lenses" at bounding box center [184, 326] width 90 height 19
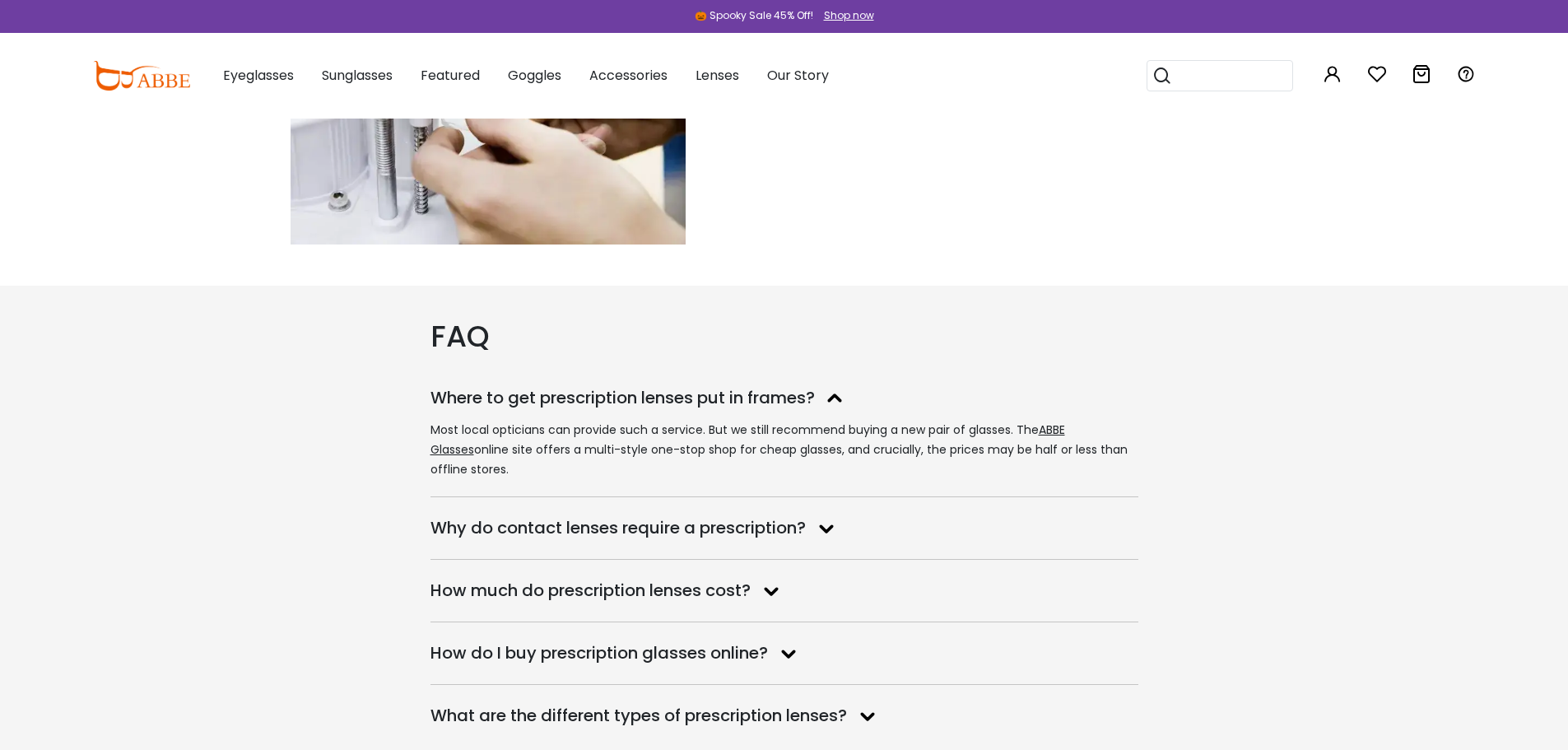
scroll to position [2882, 0]
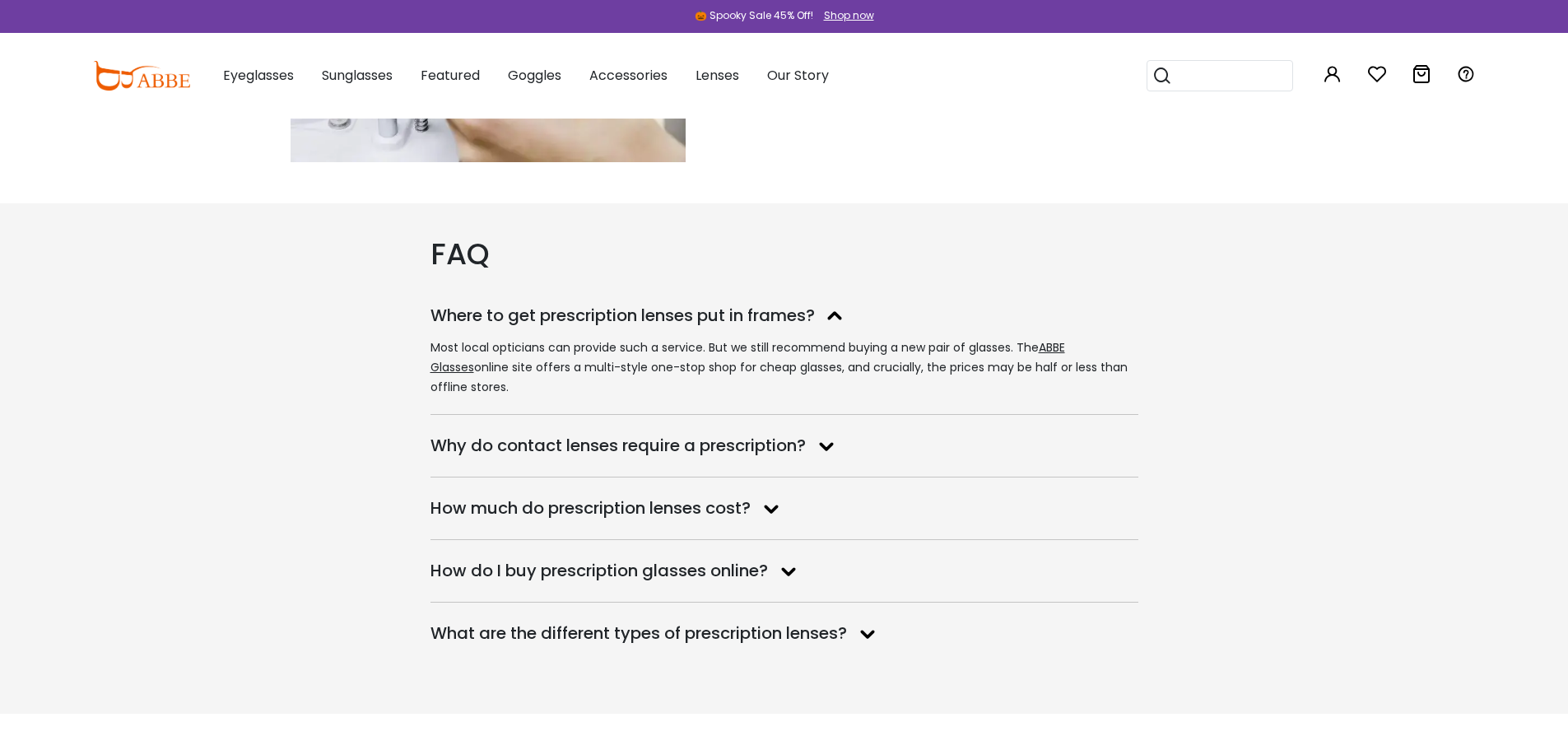
click at [741, 512] on h3 "How much do prescription lenses cost?" at bounding box center [590, 509] width 320 height 21
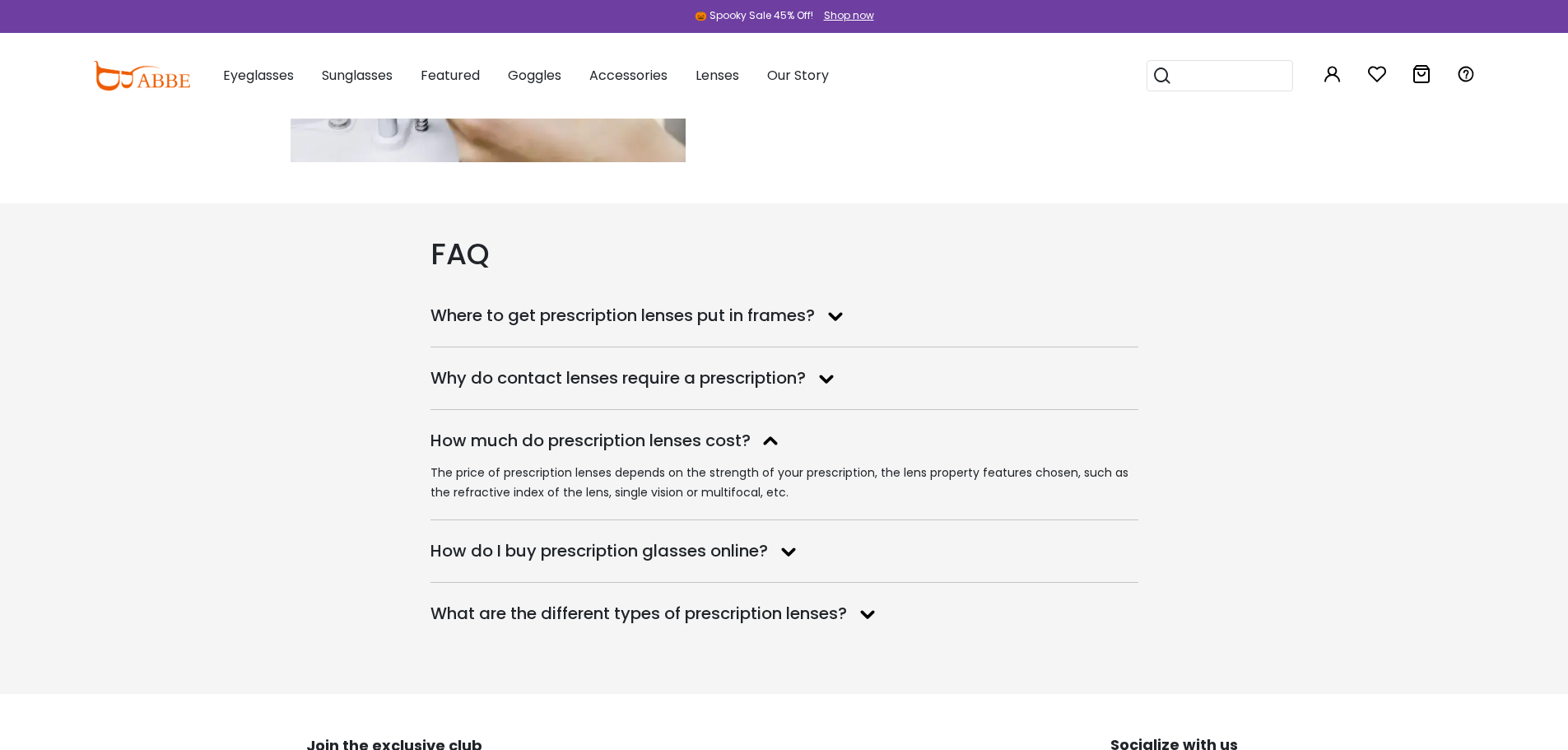
click at [648, 562] on dt "How do I buy prescription glasses online?" at bounding box center [784, 552] width 708 height 29
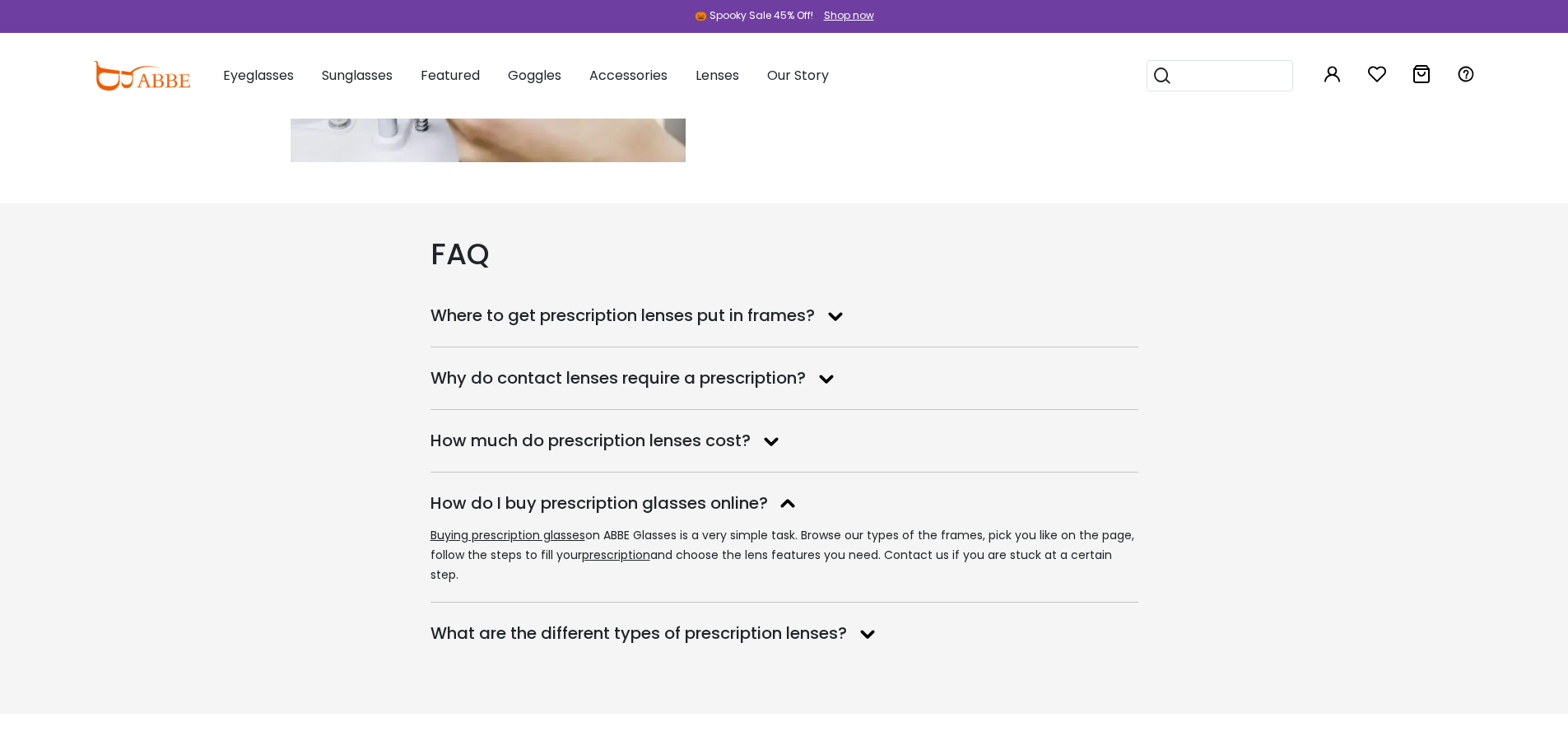
click at [762, 625] on dt "What are the different types of prescription lenses?" at bounding box center [784, 634] width 708 height 29
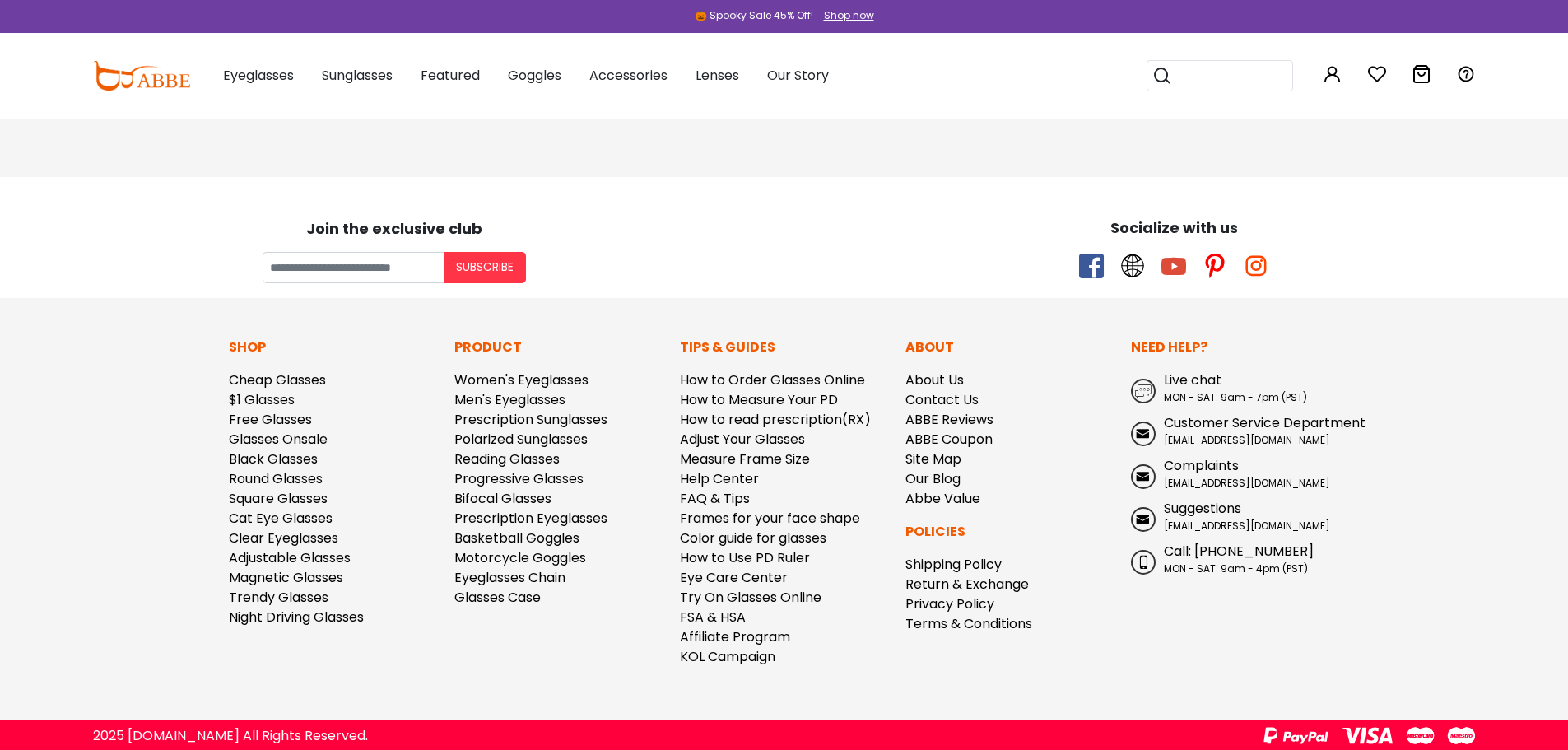
scroll to position [3441, 0]
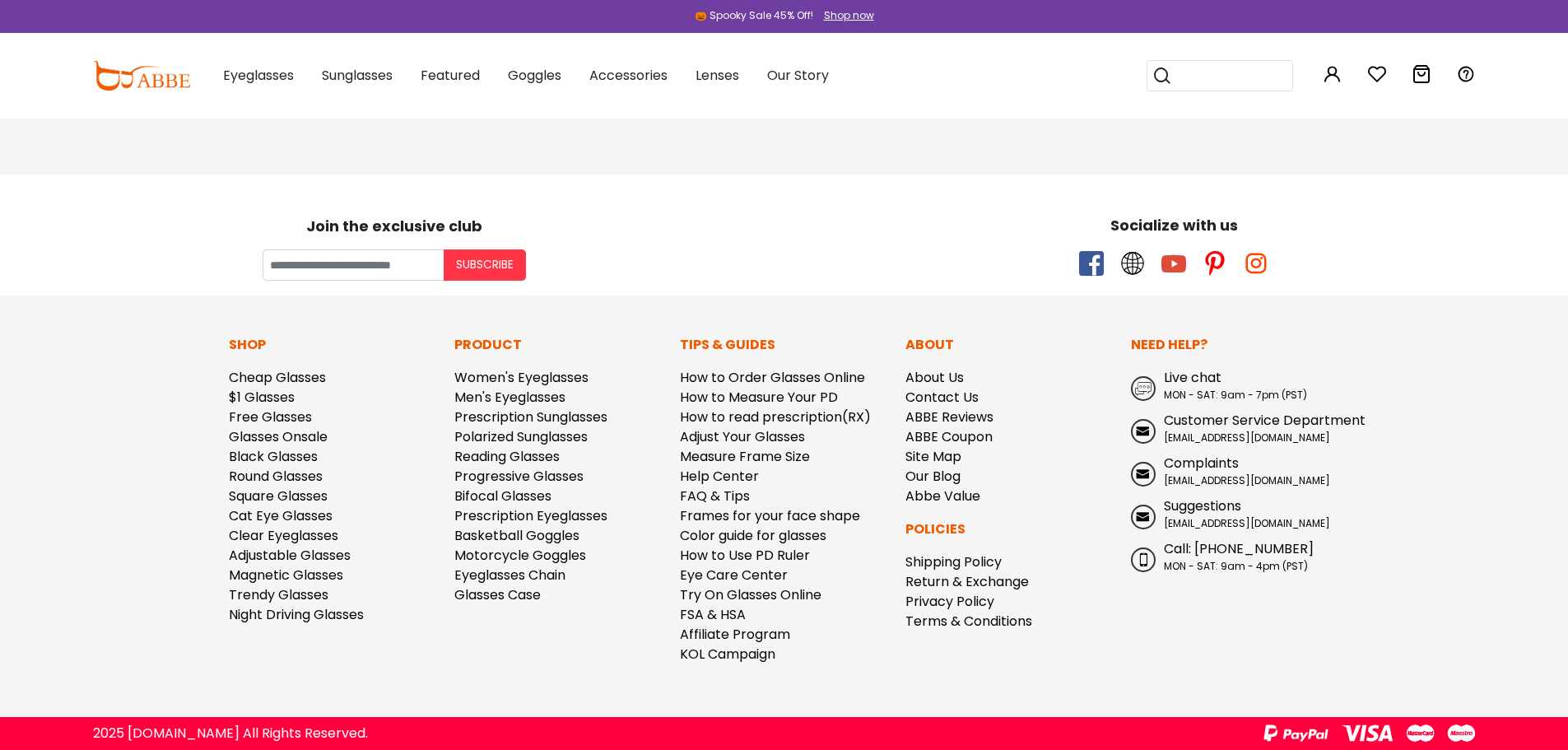
click at [1190, 385] on span "Live chat" at bounding box center [1192, 378] width 57 height 19
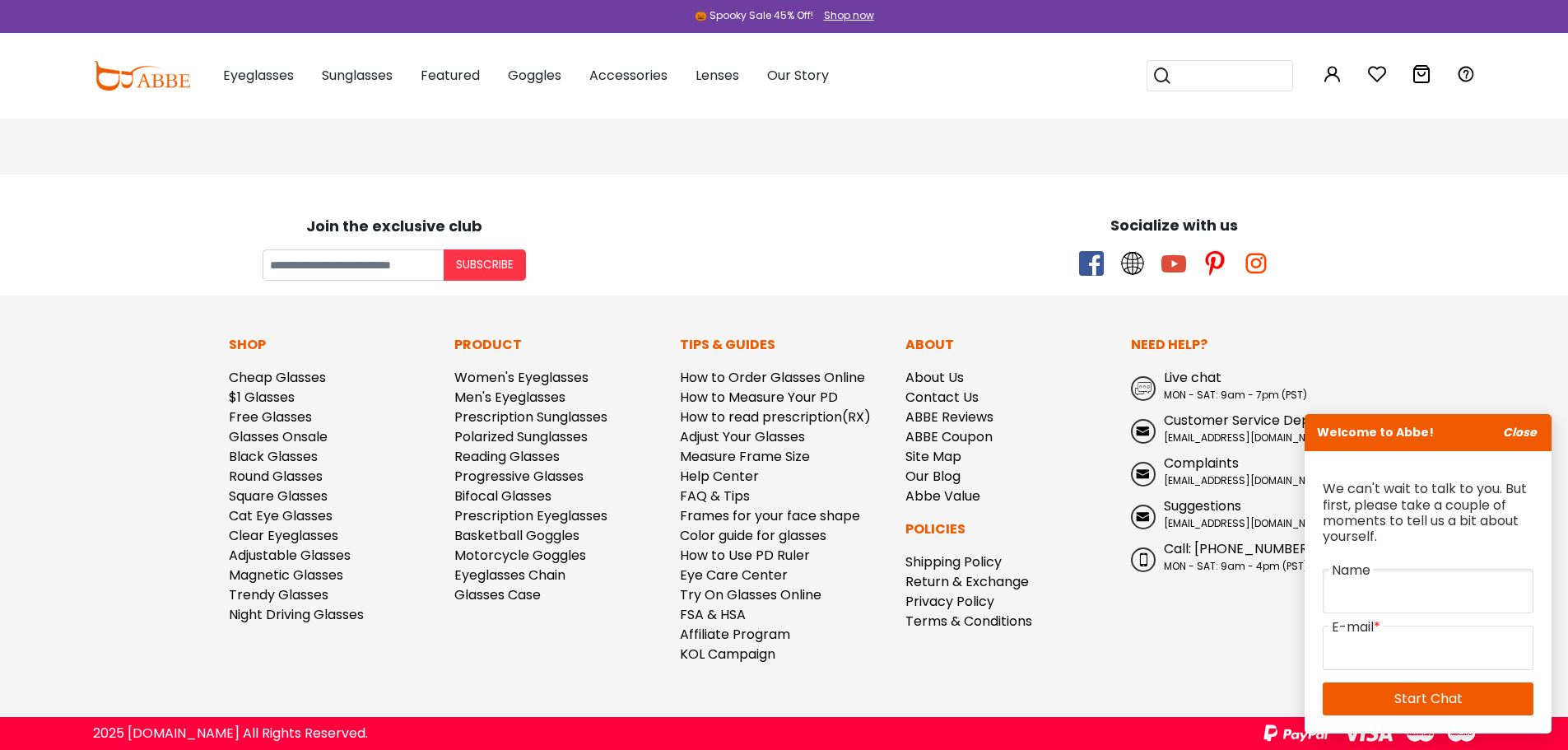
click at [1430, 602] on input "text" at bounding box center [1428, 591] width 211 height 45
click at [1378, 584] on input "text" at bounding box center [1428, 591] width 211 height 45
type input "******"
type input "**********"
click at [1440, 698] on link "Start Chat" at bounding box center [1428, 699] width 211 height 33
